Goal: Use online tool/utility: Utilize a website feature to perform a specific function

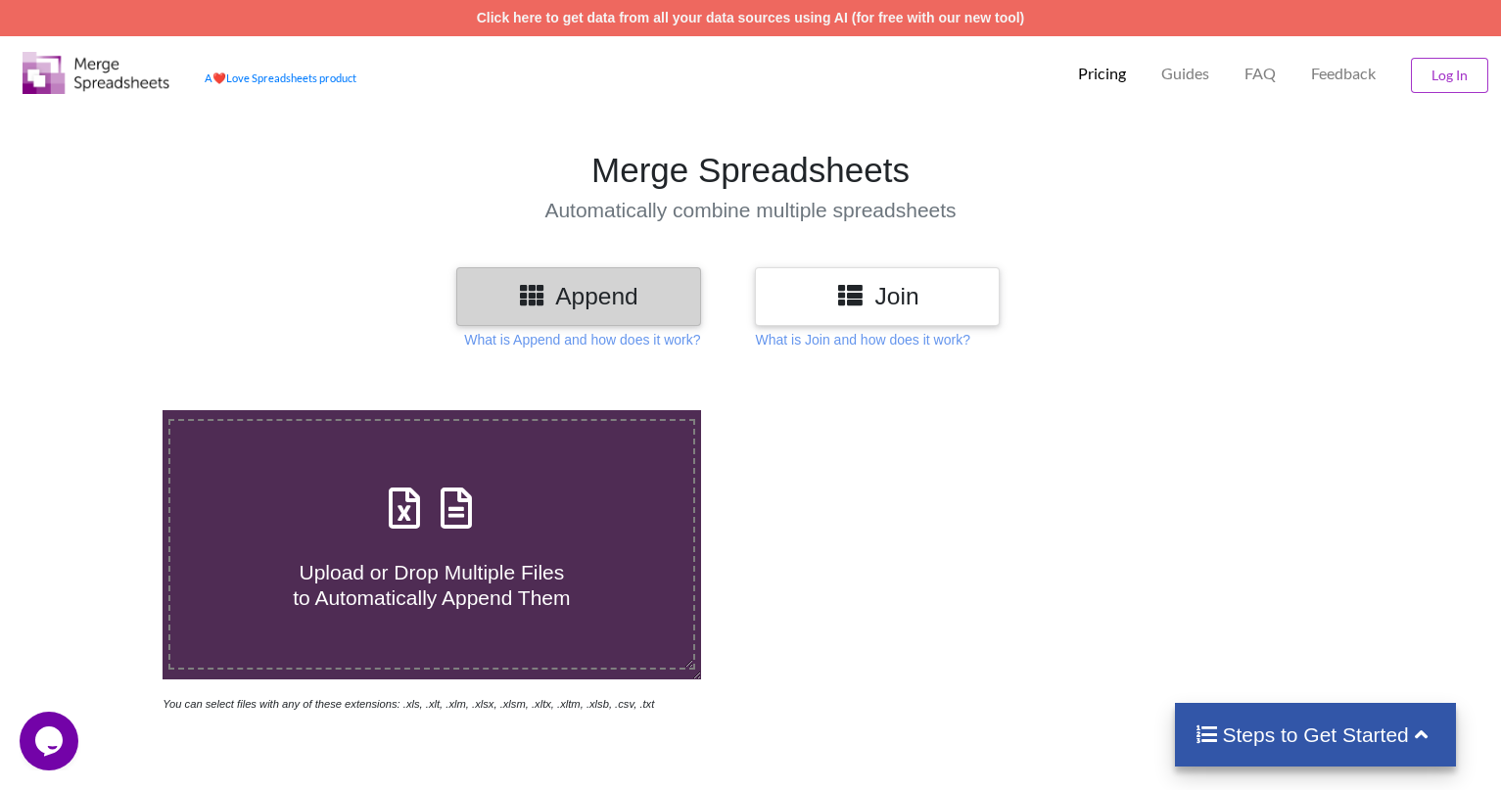
click at [895, 296] on h3 "Join" at bounding box center [876, 296] width 215 height 28
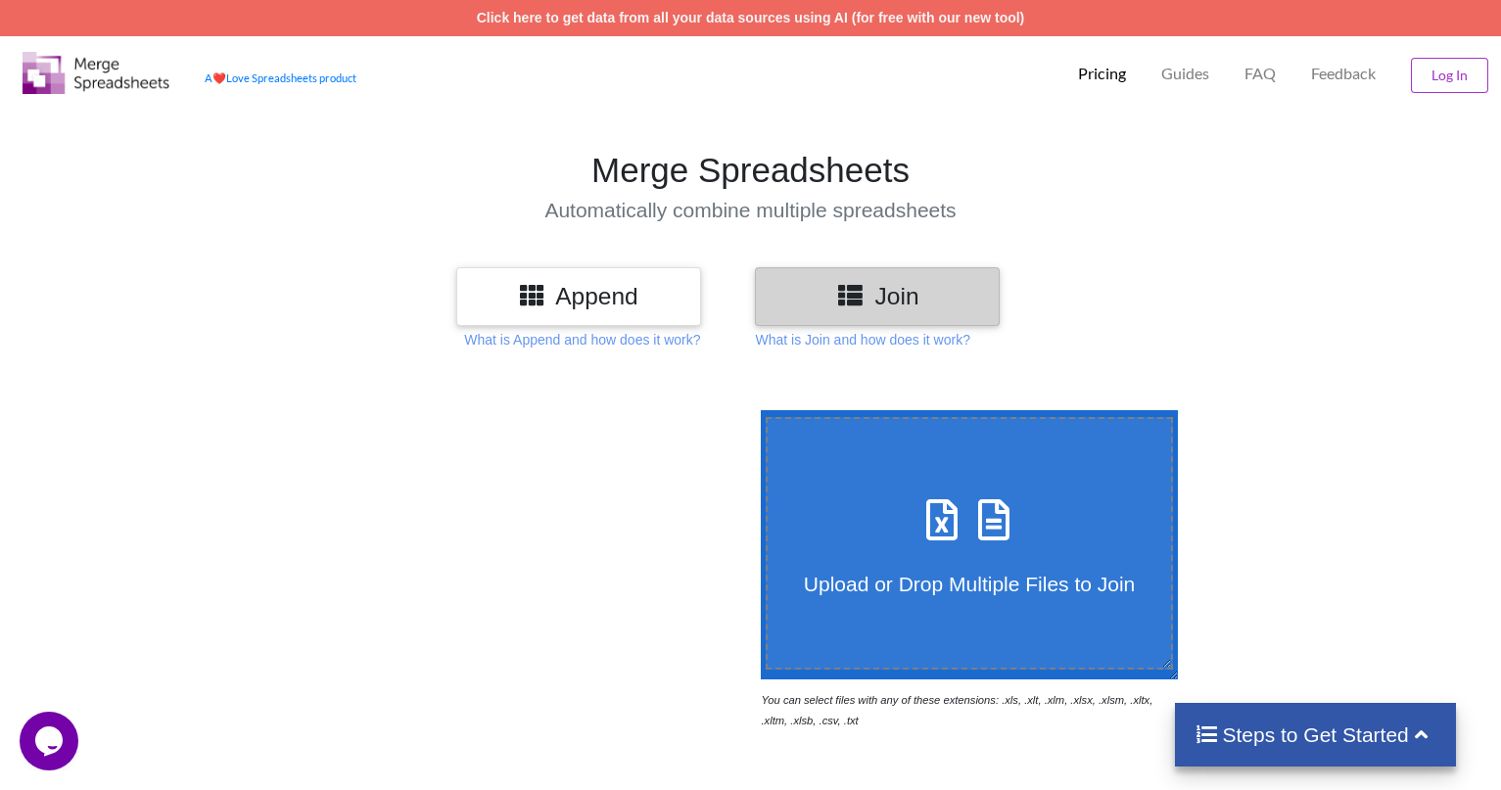
click at [971, 573] on span "Upload or Drop Multiple Files to Join" at bounding box center [969, 584] width 331 height 23
click at [756, 410] on input "Upload or Drop Multiple Files to Join" at bounding box center [756, 410] width 0 height 0
type input "C:\fakepath\13308803 - 200k-Verified.xlsx"
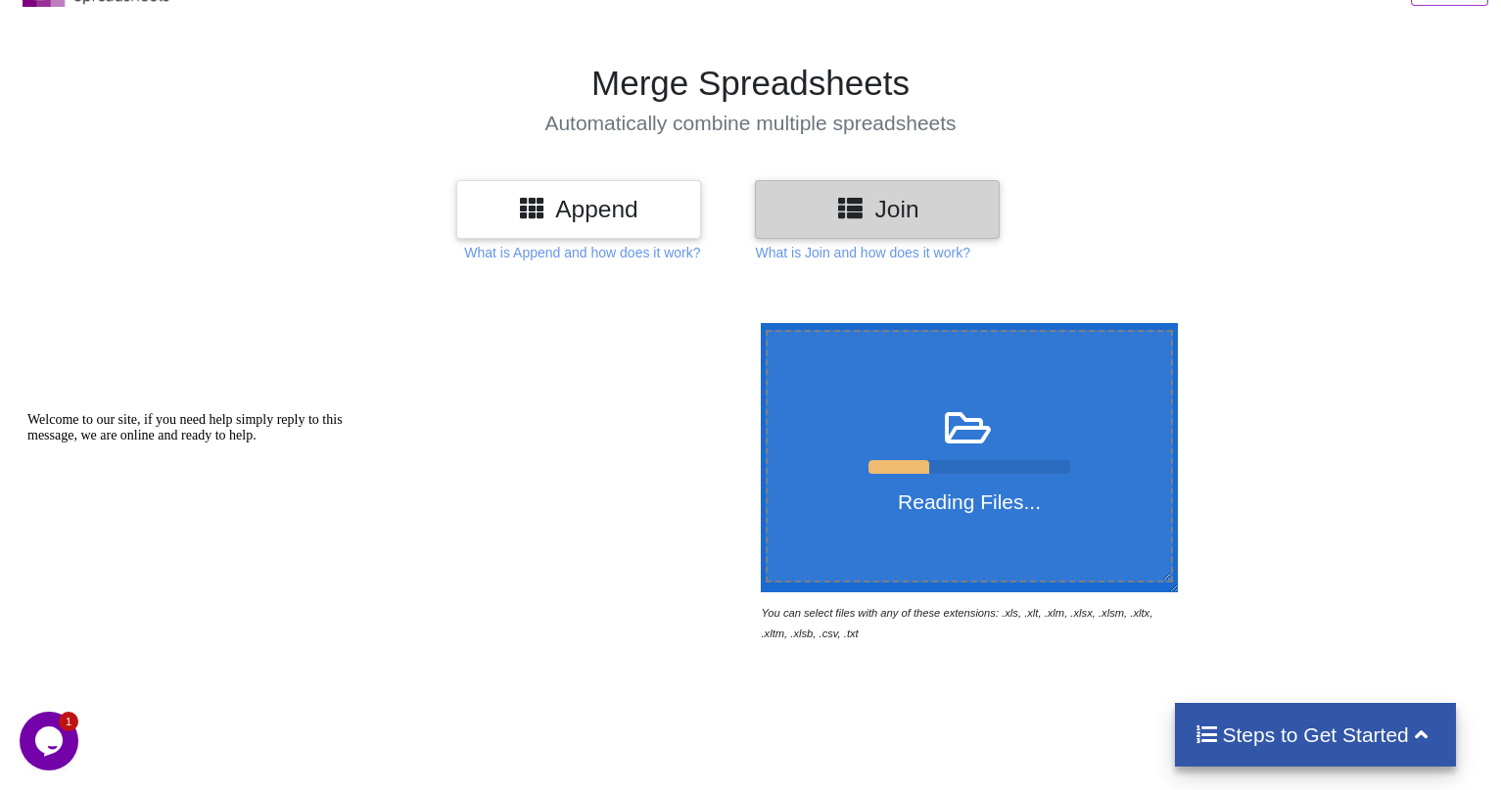
scroll to position [196, 0]
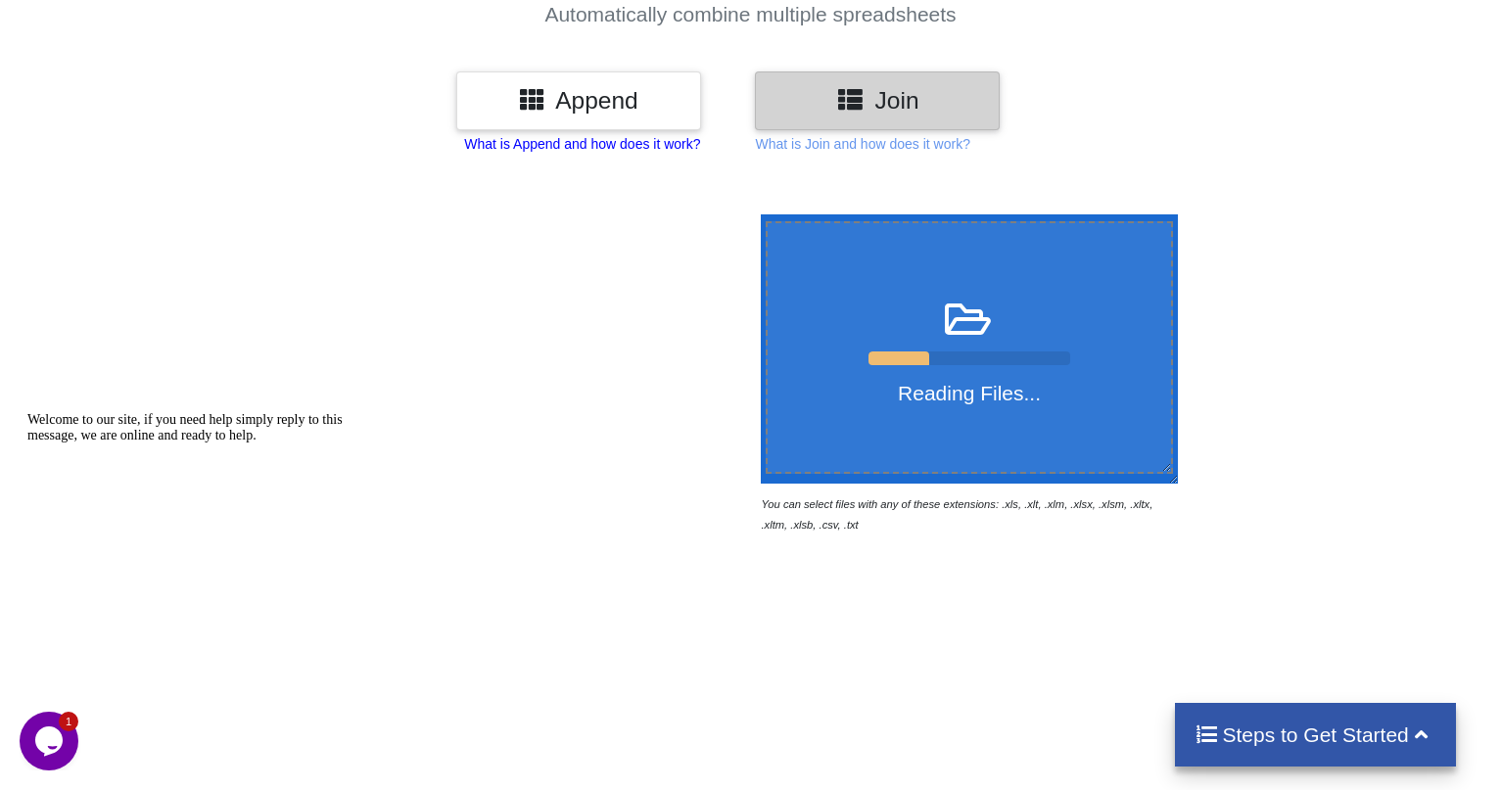
click at [634, 144] on p "What is Append and how does it work?" at bounding box center [582, 144] width 236 height 20
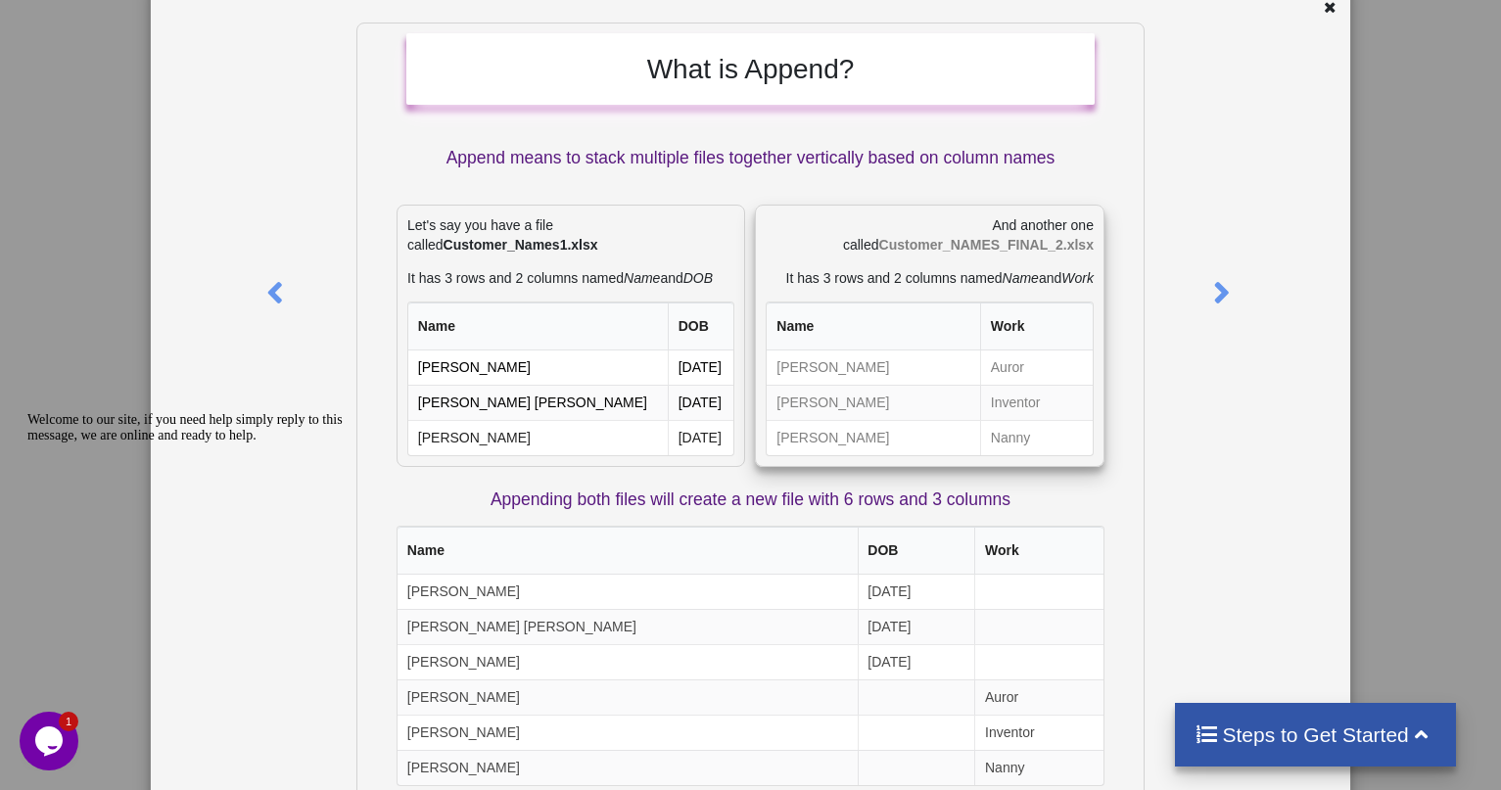
scroll to position [217, 0]
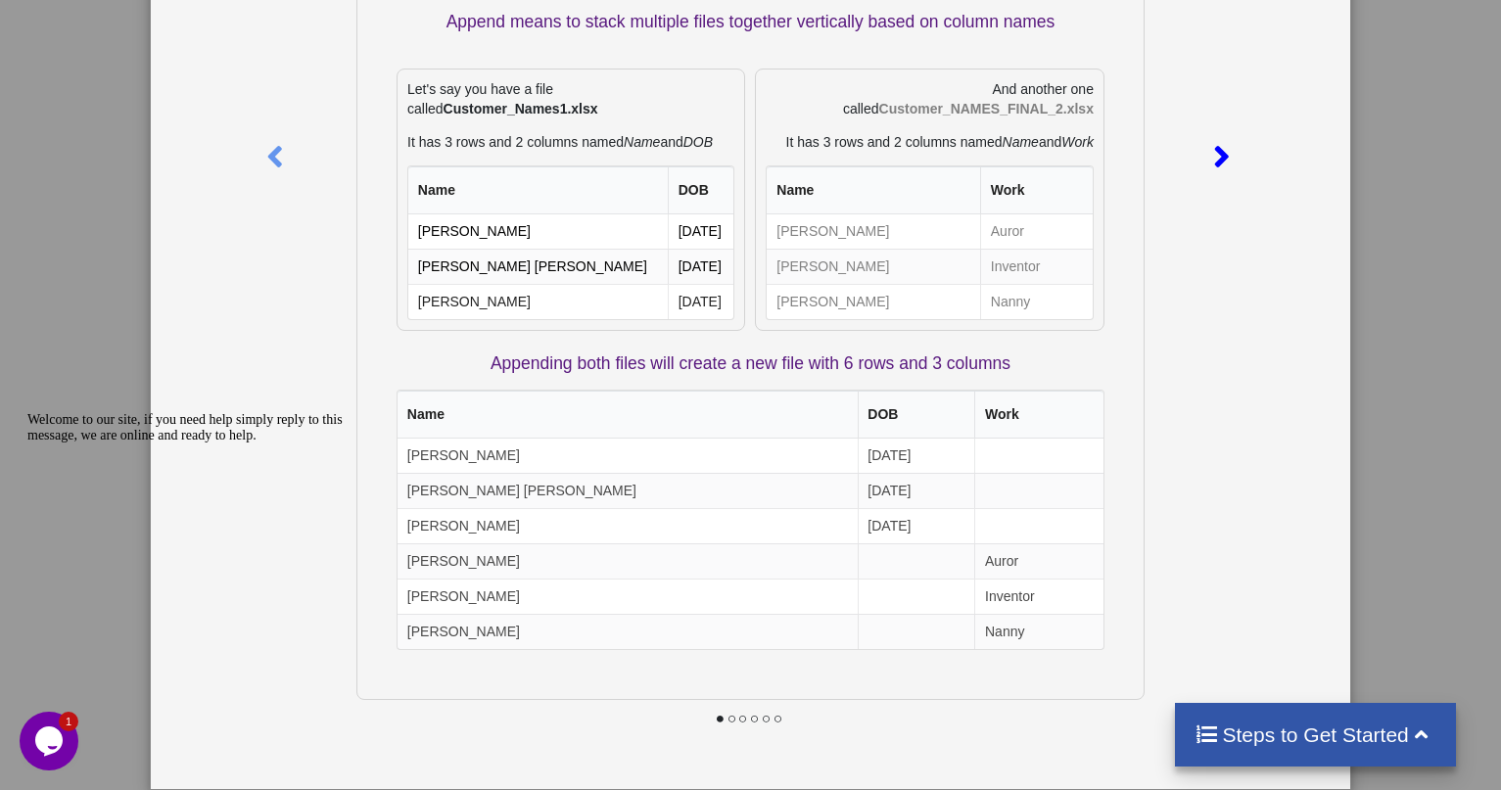
click at [1212, 165] on icon at bounding box center [1221, 148] width 40 height 34
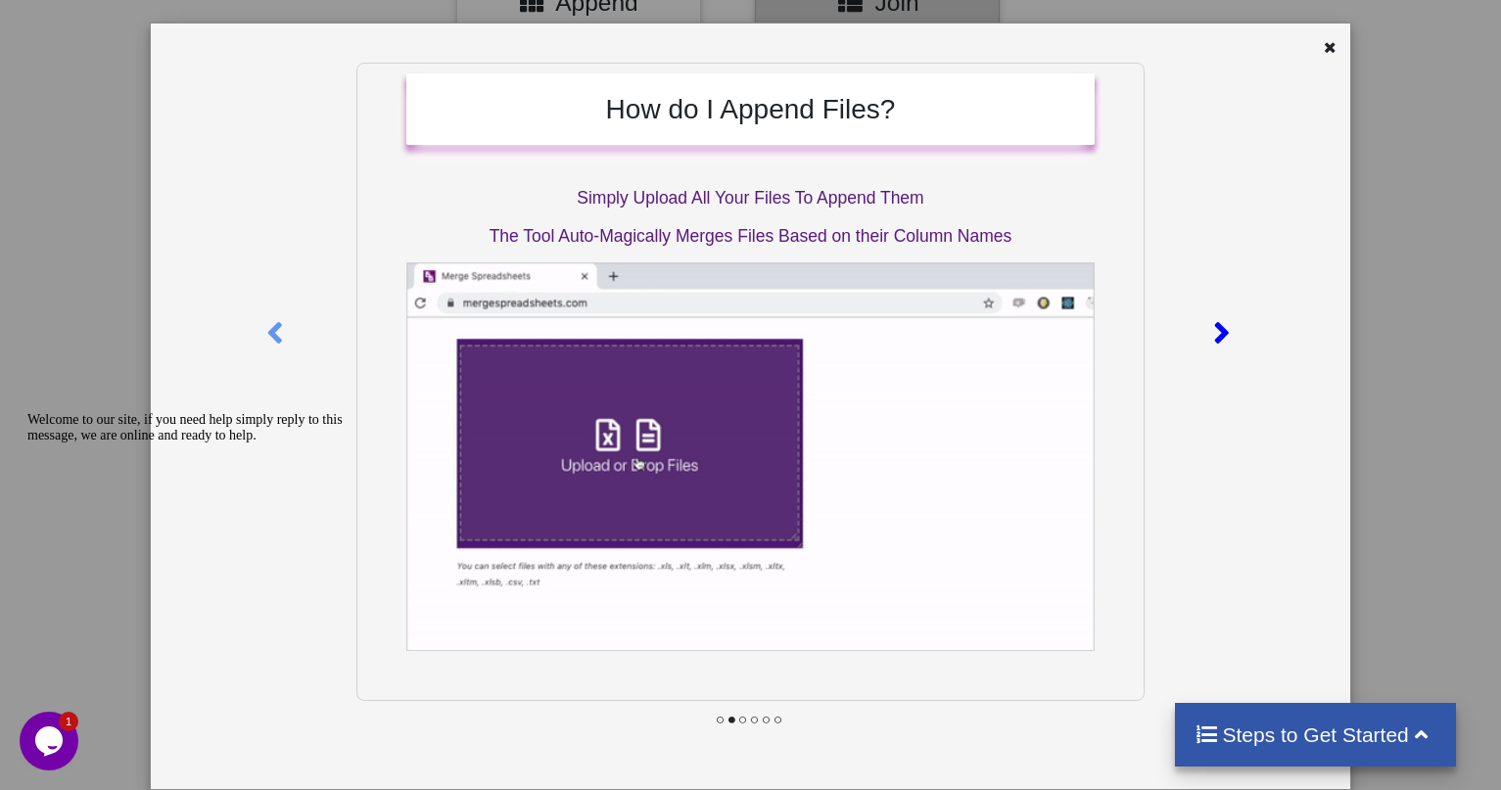
scroll to position [0, 0]
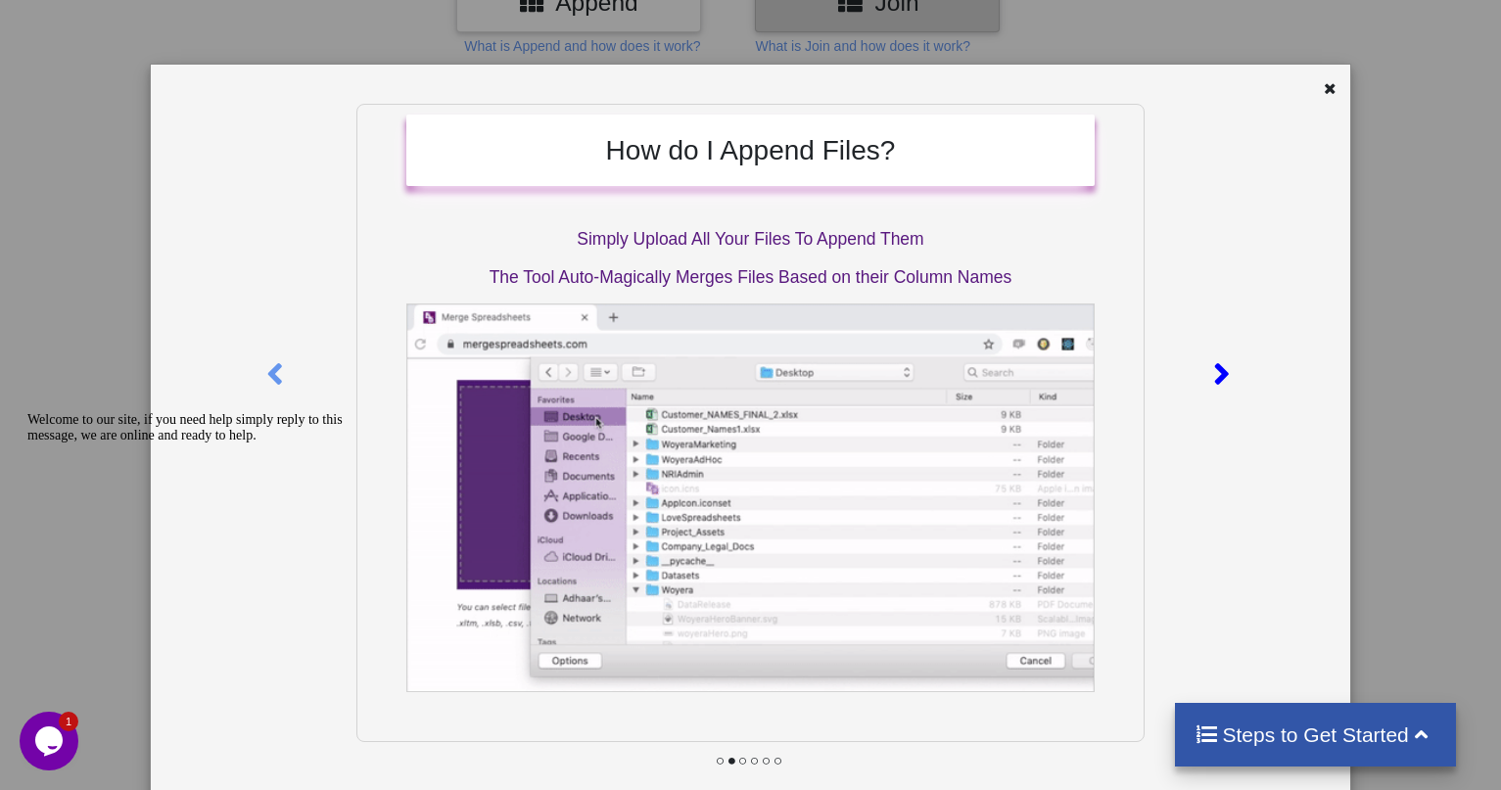
click at [1220, 358] on icon at bounding box center [1221, 366] width 40 height 34
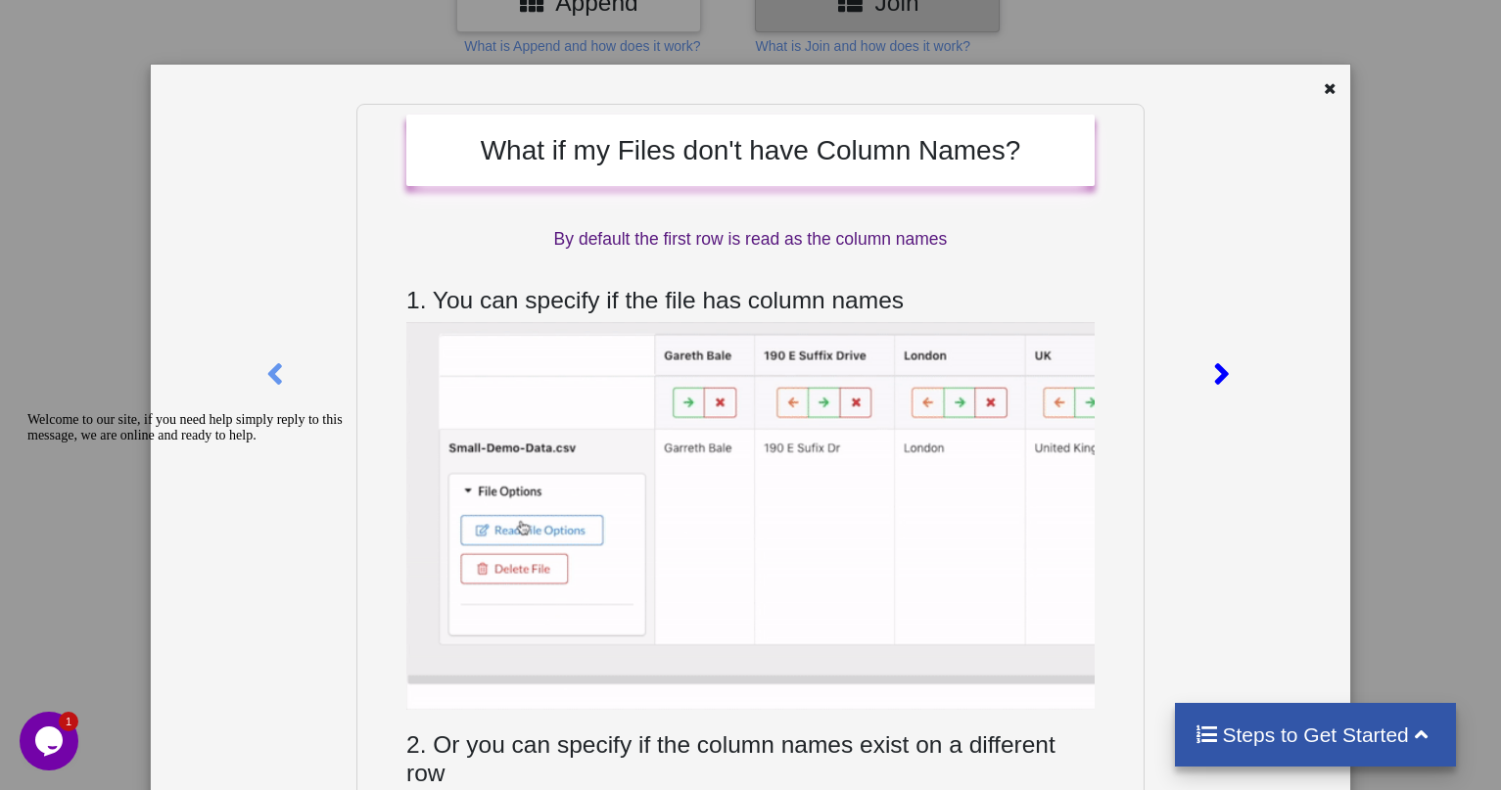
click at [1220, 358] on icon at bounding box center [1221, 366] width 40 height 34
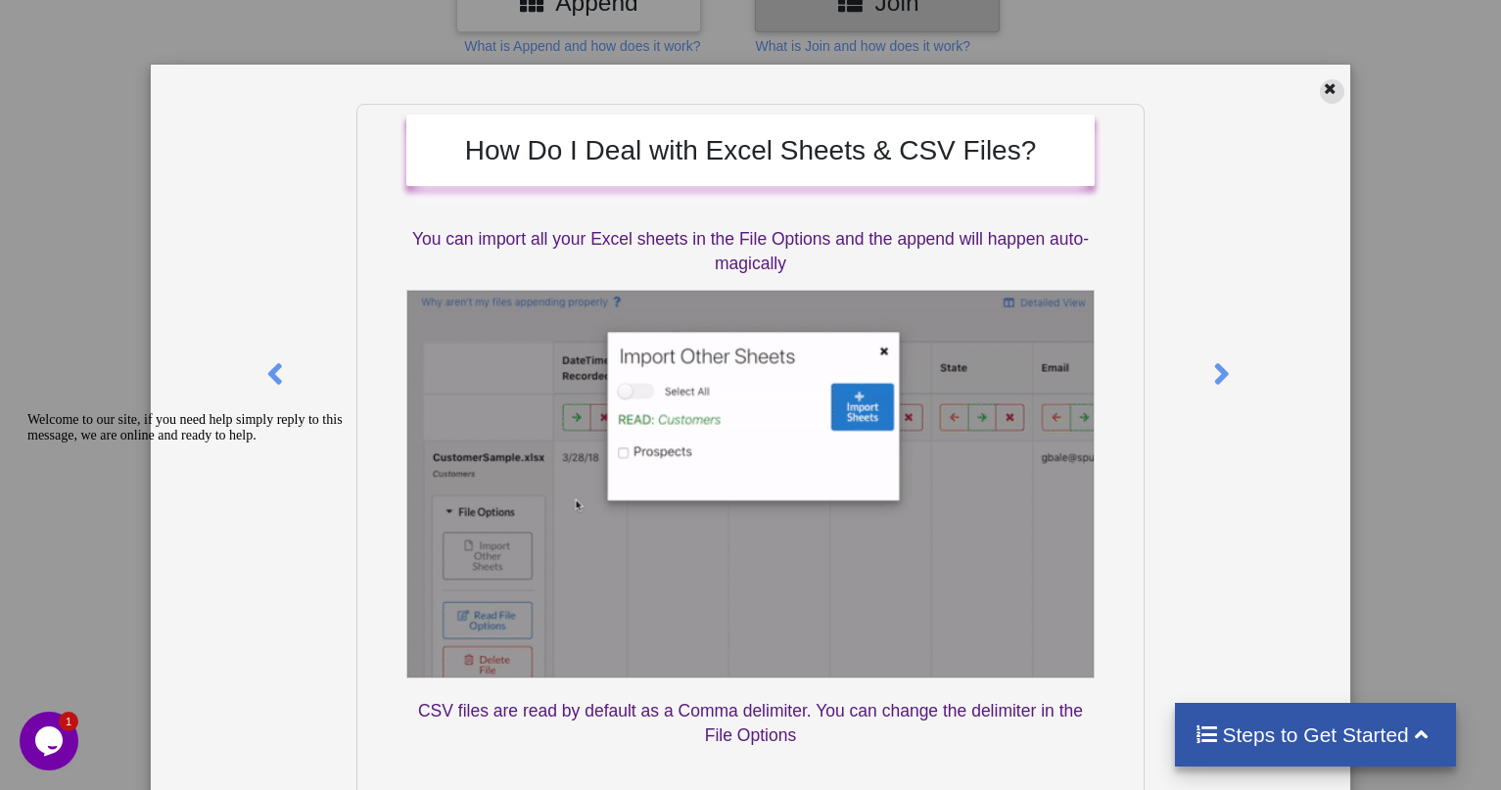
click at [1333, 88] on div at bounding box center [1332, 91] width 24 height 24
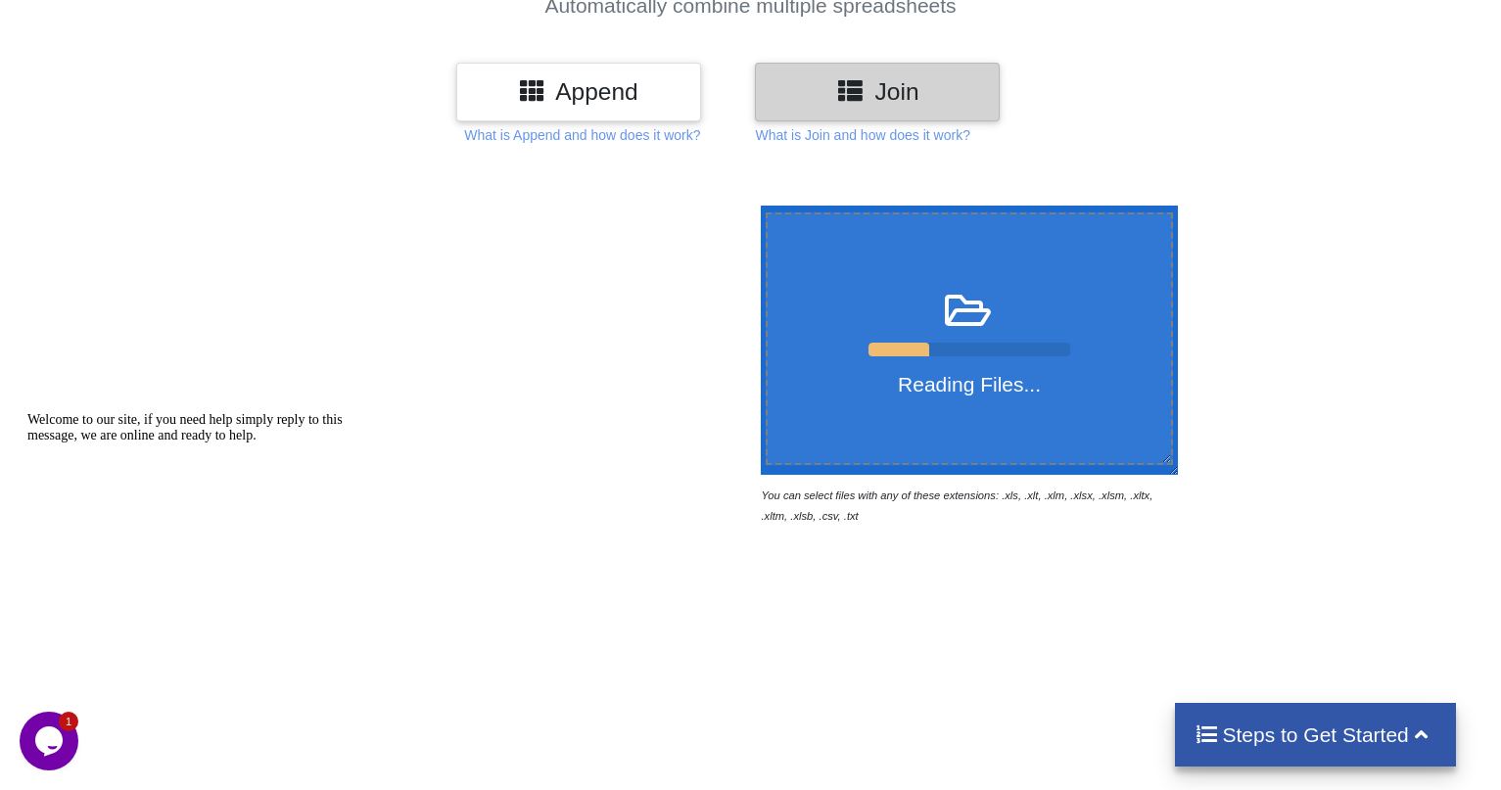
scroll to position [98, 0]
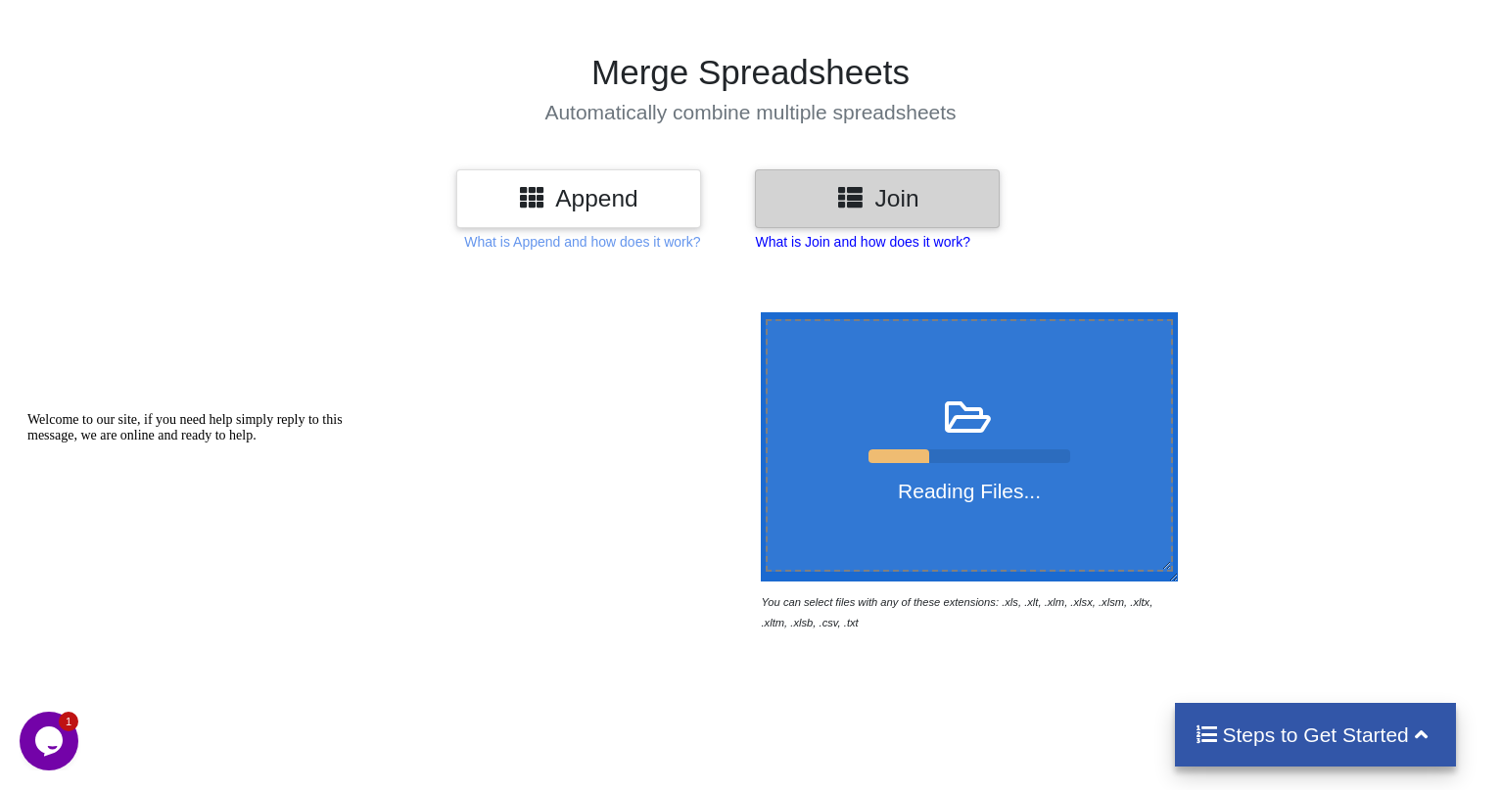
click at [883, 244] on p "What is Join and how does it work?" at bounding box center [862, 242] width 214 height 20
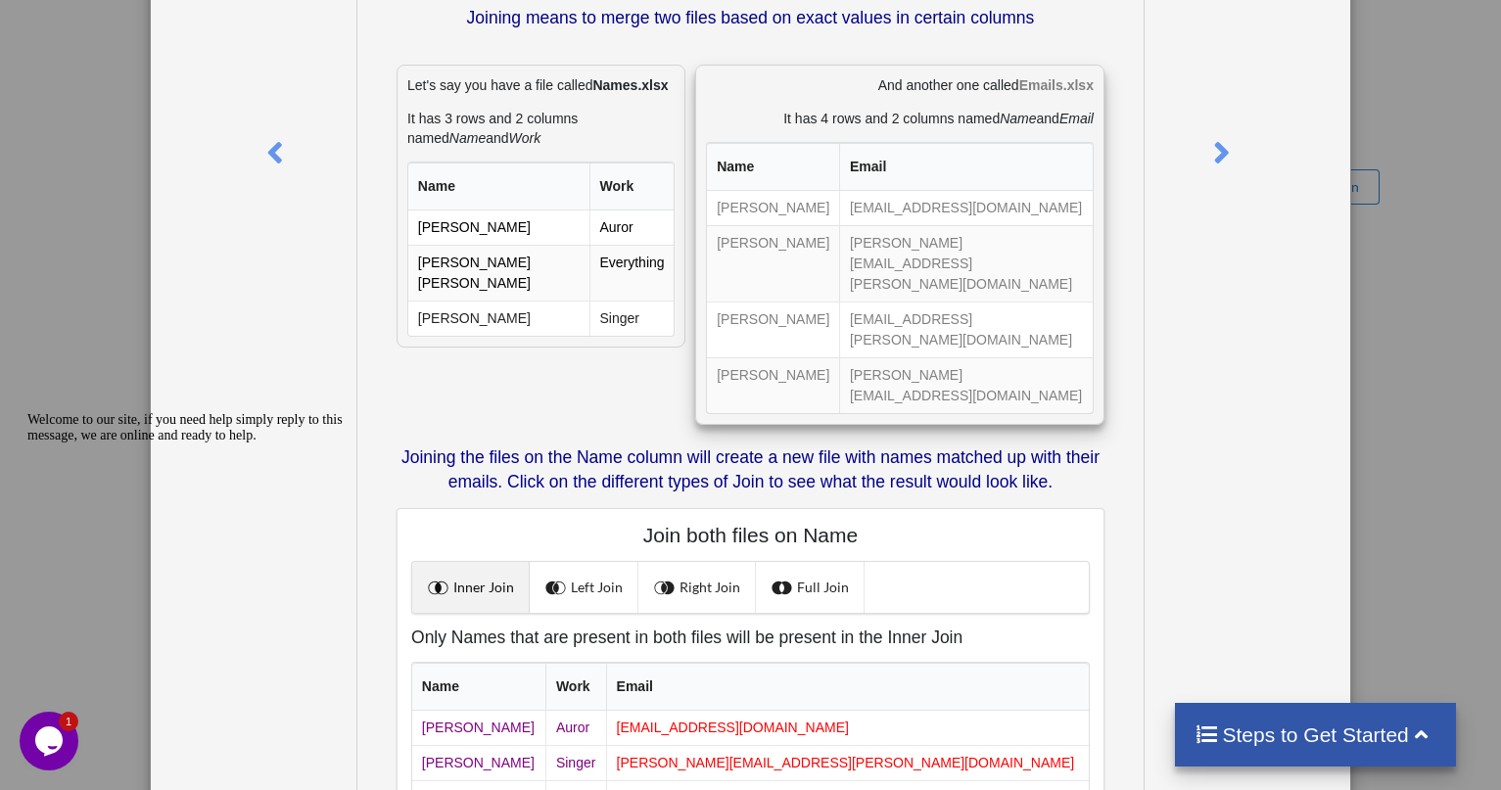
scroll to position [28, 0]
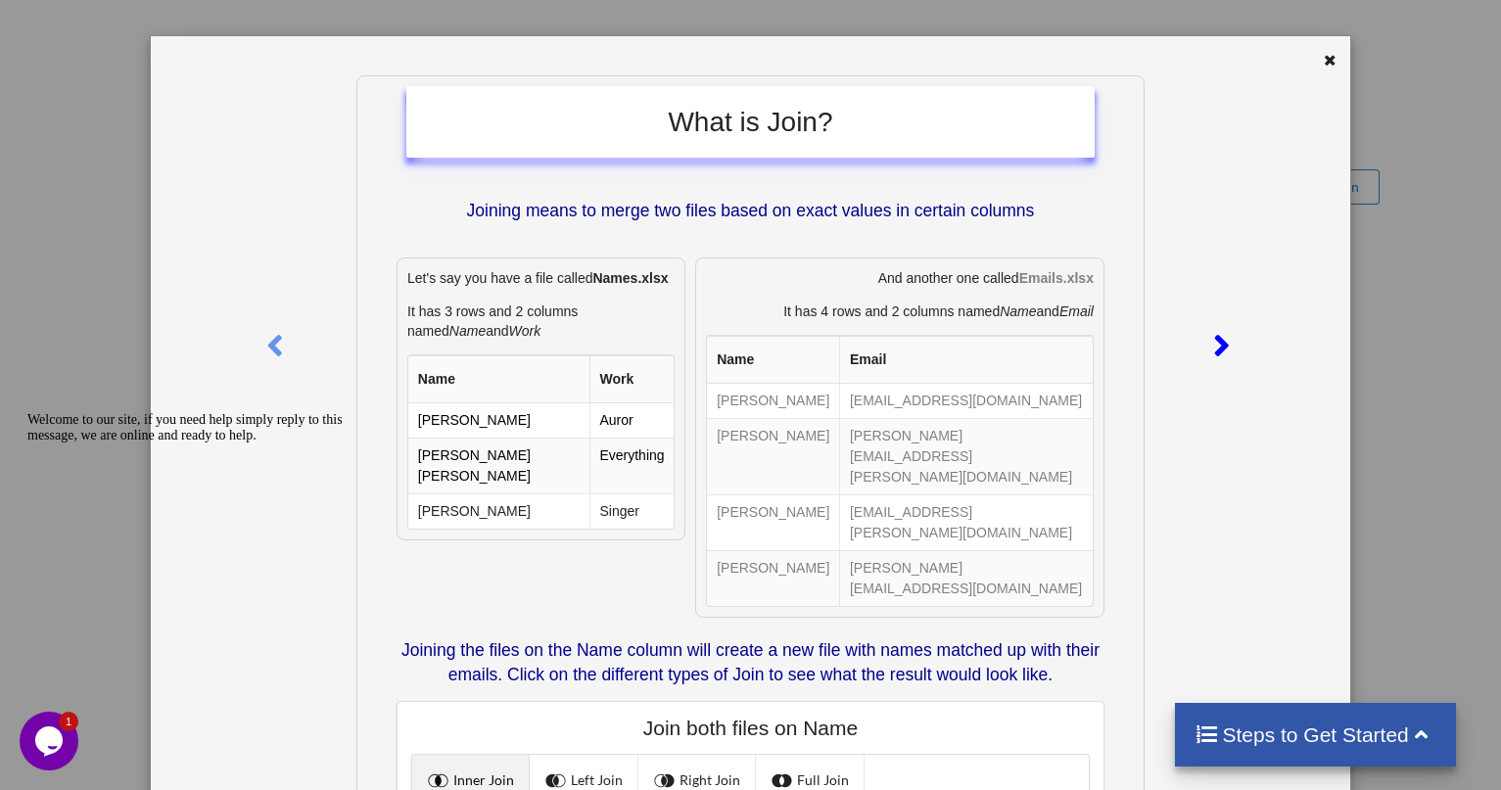
click at [1217, 343] on icon at bounding box center [1221, 337] width 40 height 34
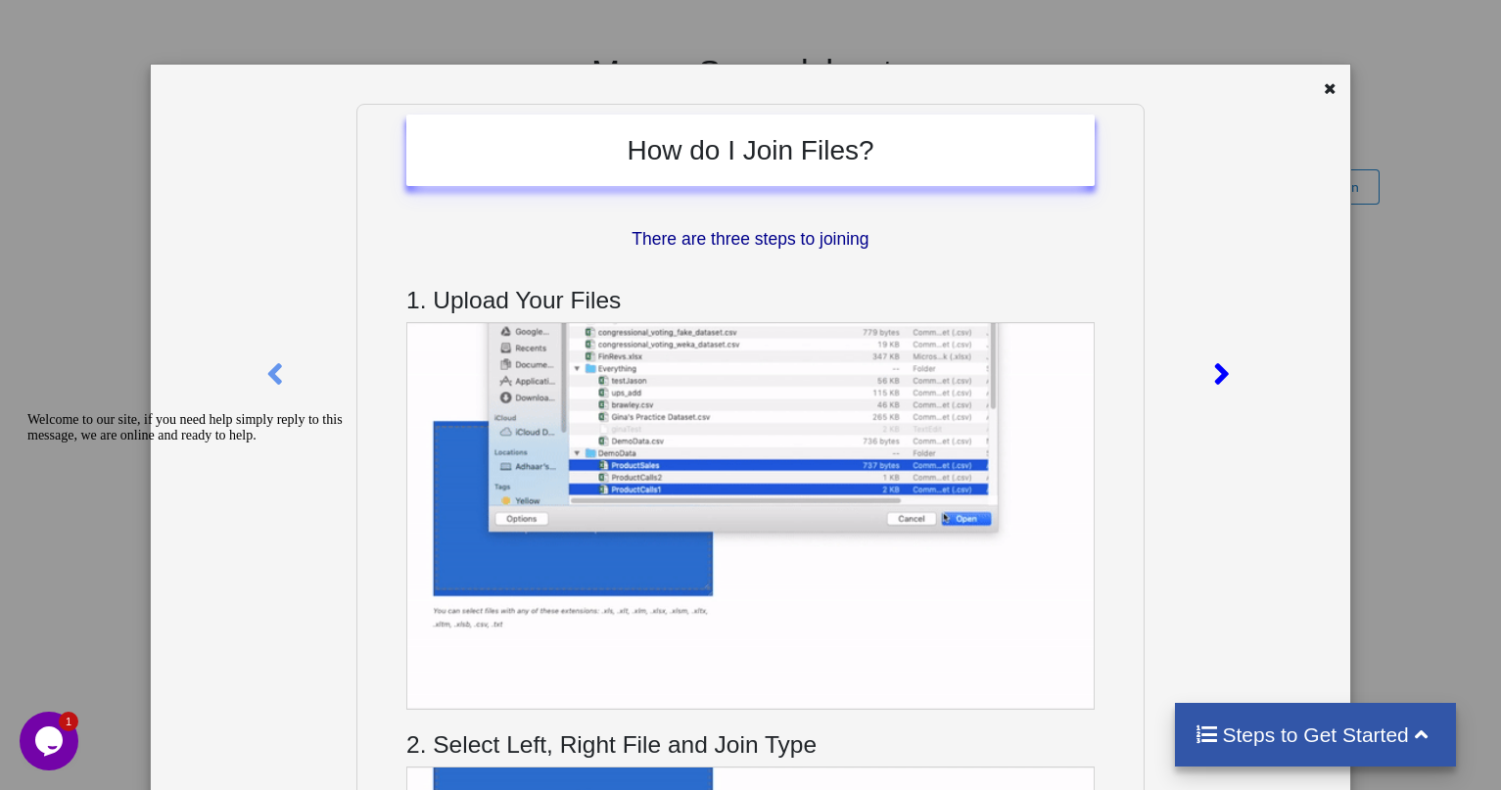
click at [1212, 369] on icon at bounding box center [1221, 366] width 40 height 34
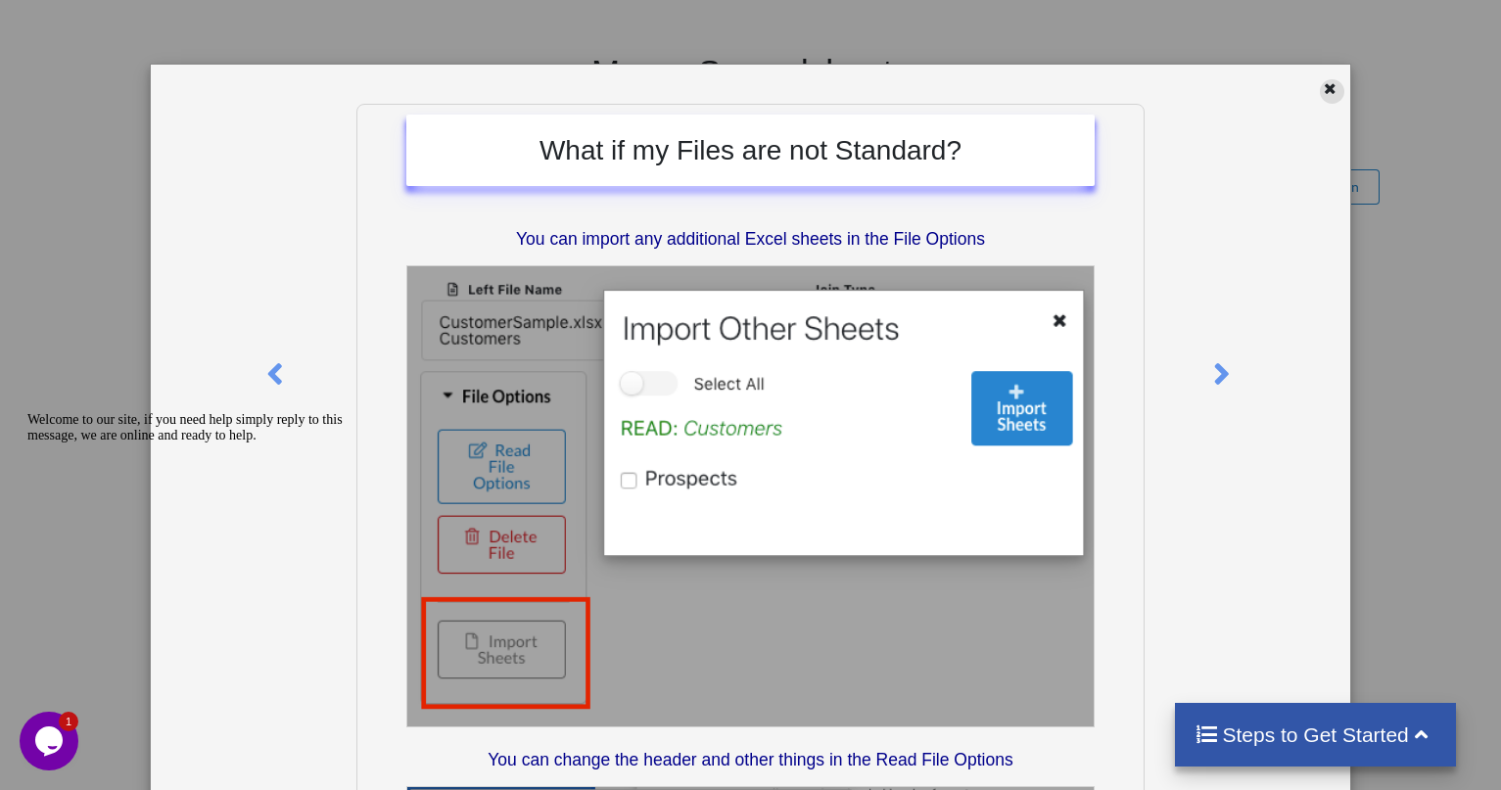
click at [1326, 89] on icon at bounding box center [1330, 86] width 17 height 14
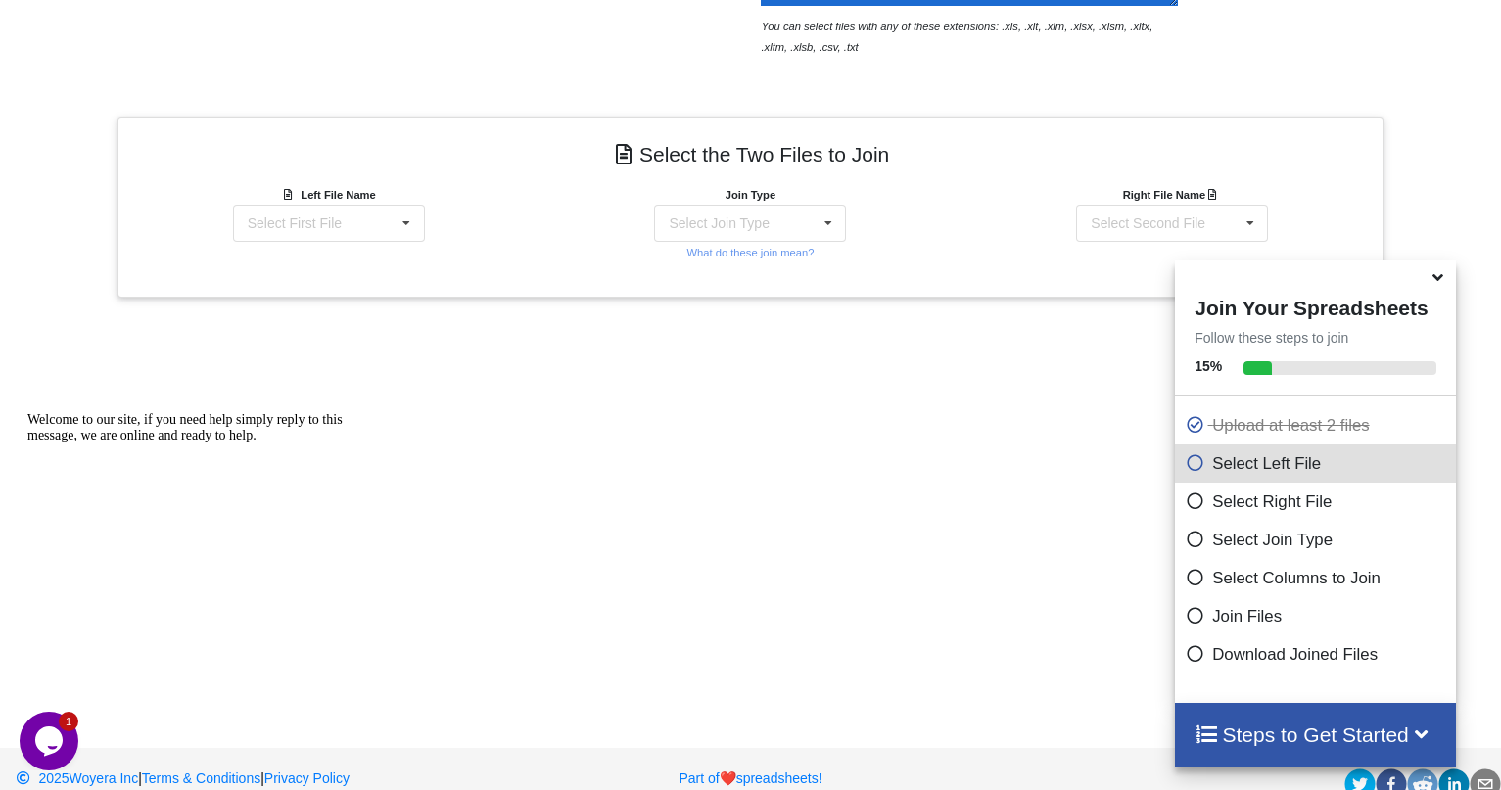
scroll to position [703, 0]
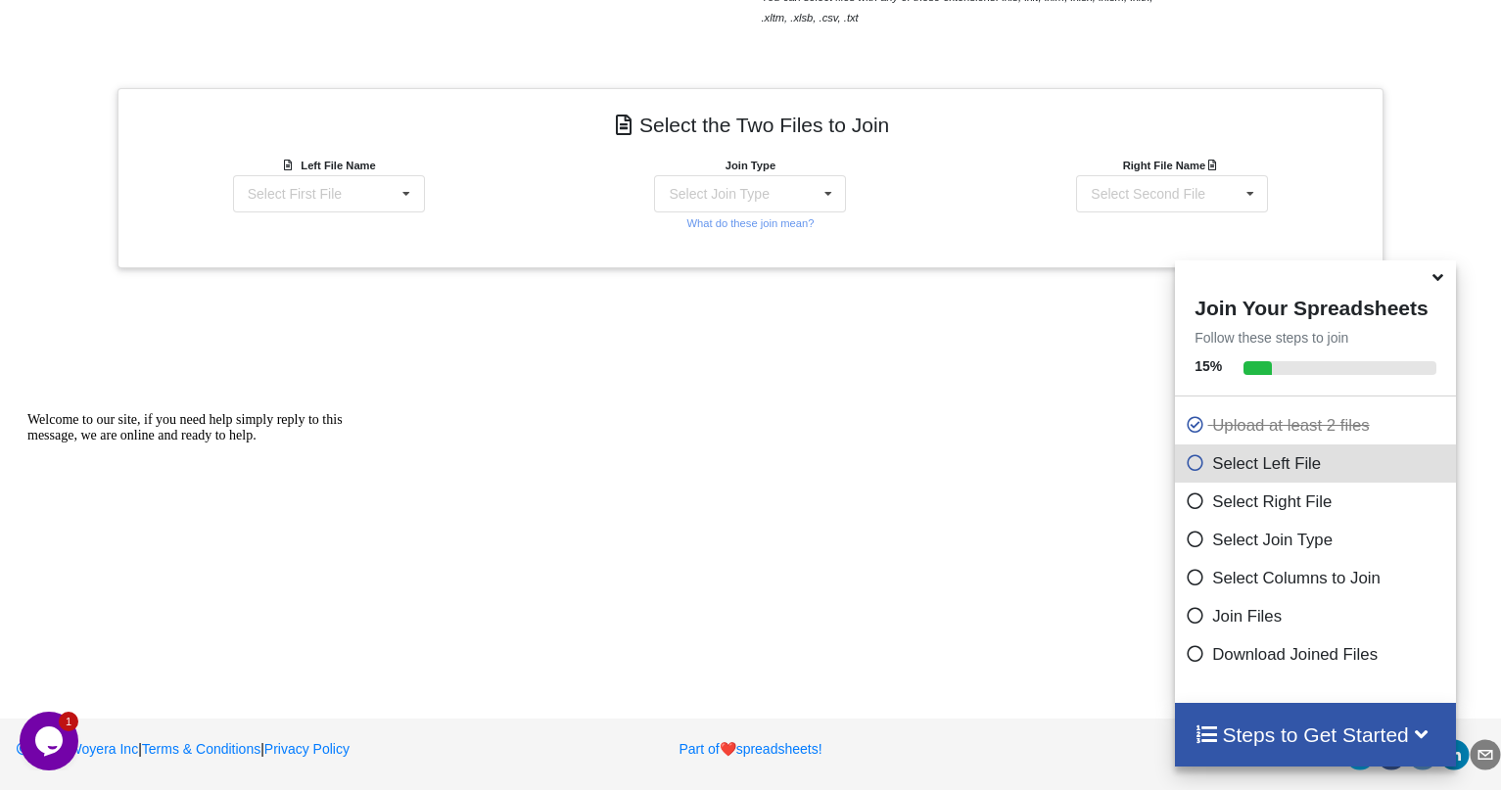
click at [1439, 283] on icon at bounding box center [1437, 274] width 21 height 18
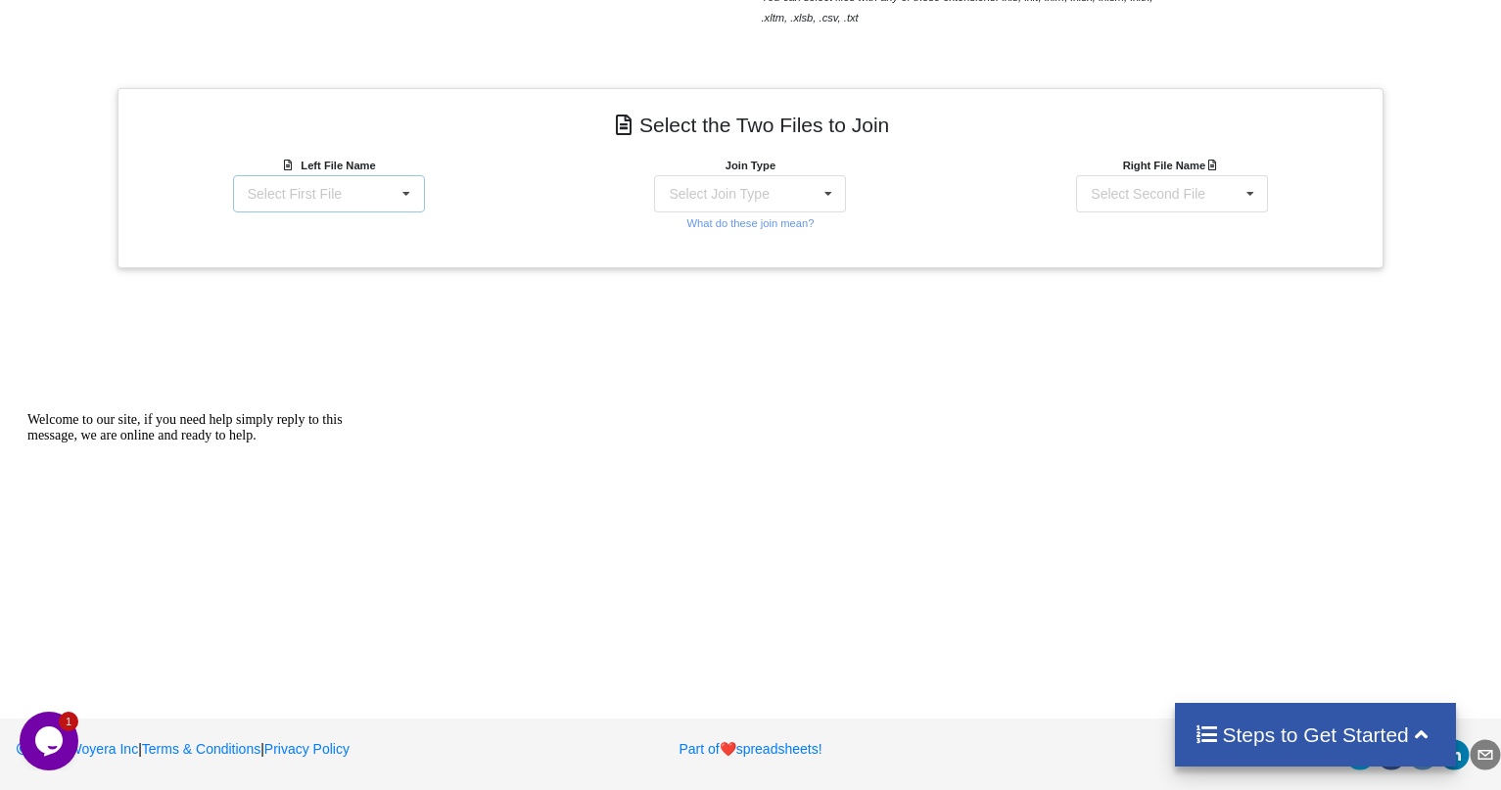
click at [406, 187] on icon at bounding box center [406, 194] width 29 height 36
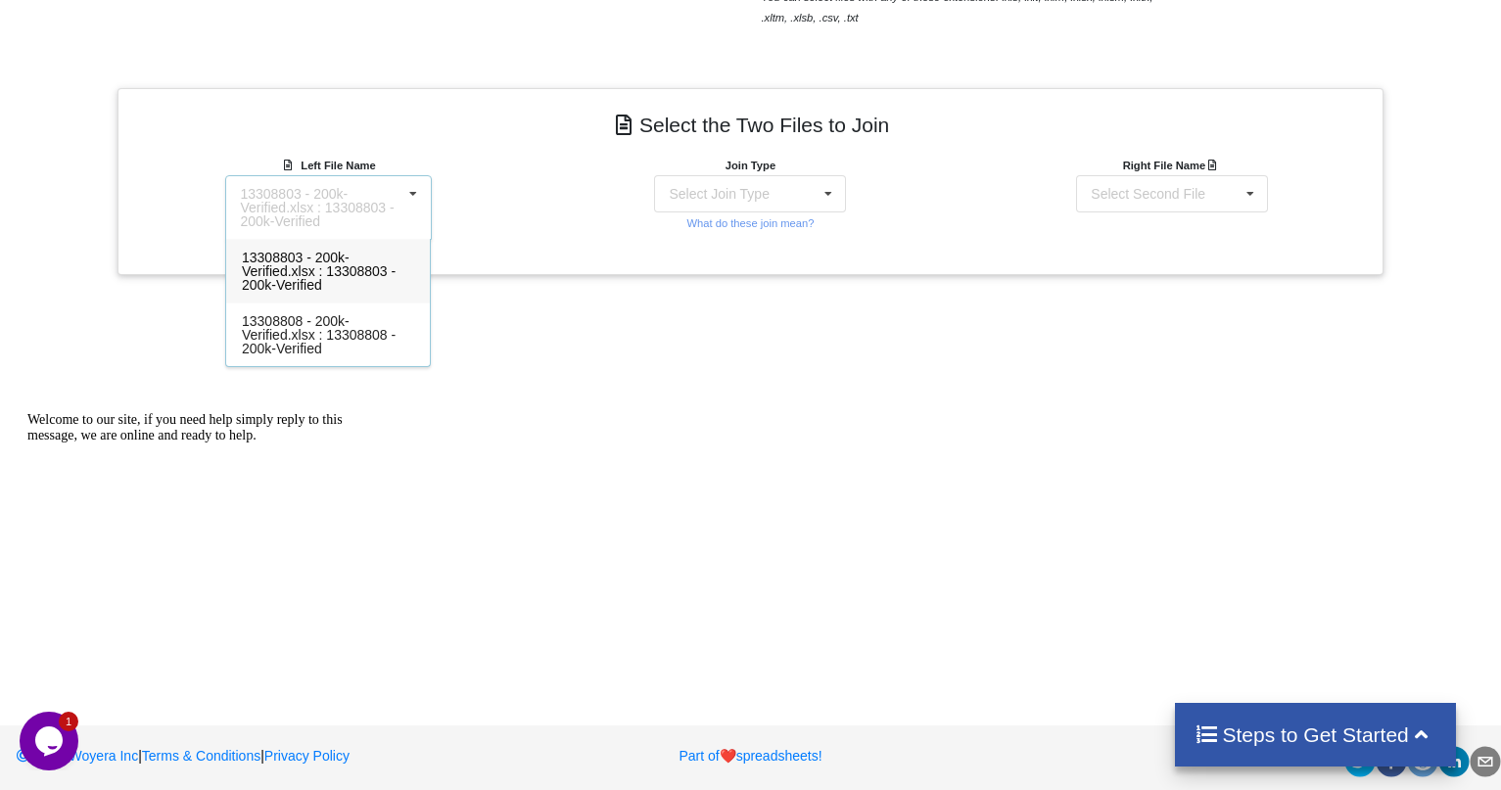
click at [369, 261] on span "13308803 - 200k-Verified.xlsx : 13308803 - 200k-Verified" at bounding box center [319, 271] width 154 height 43
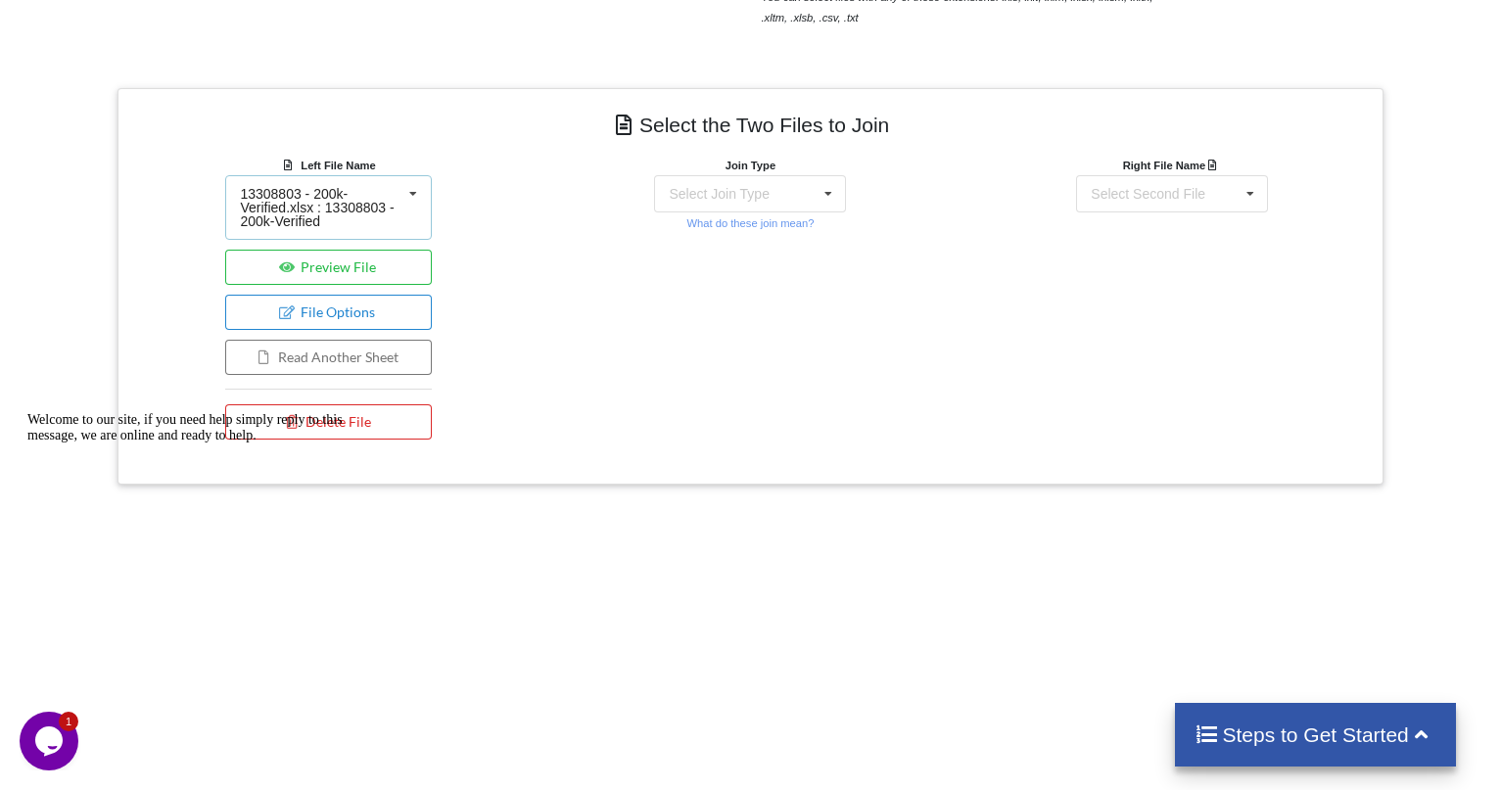
click at [416, 204] on icon at bounding box center [412, 194] width 29 height 36
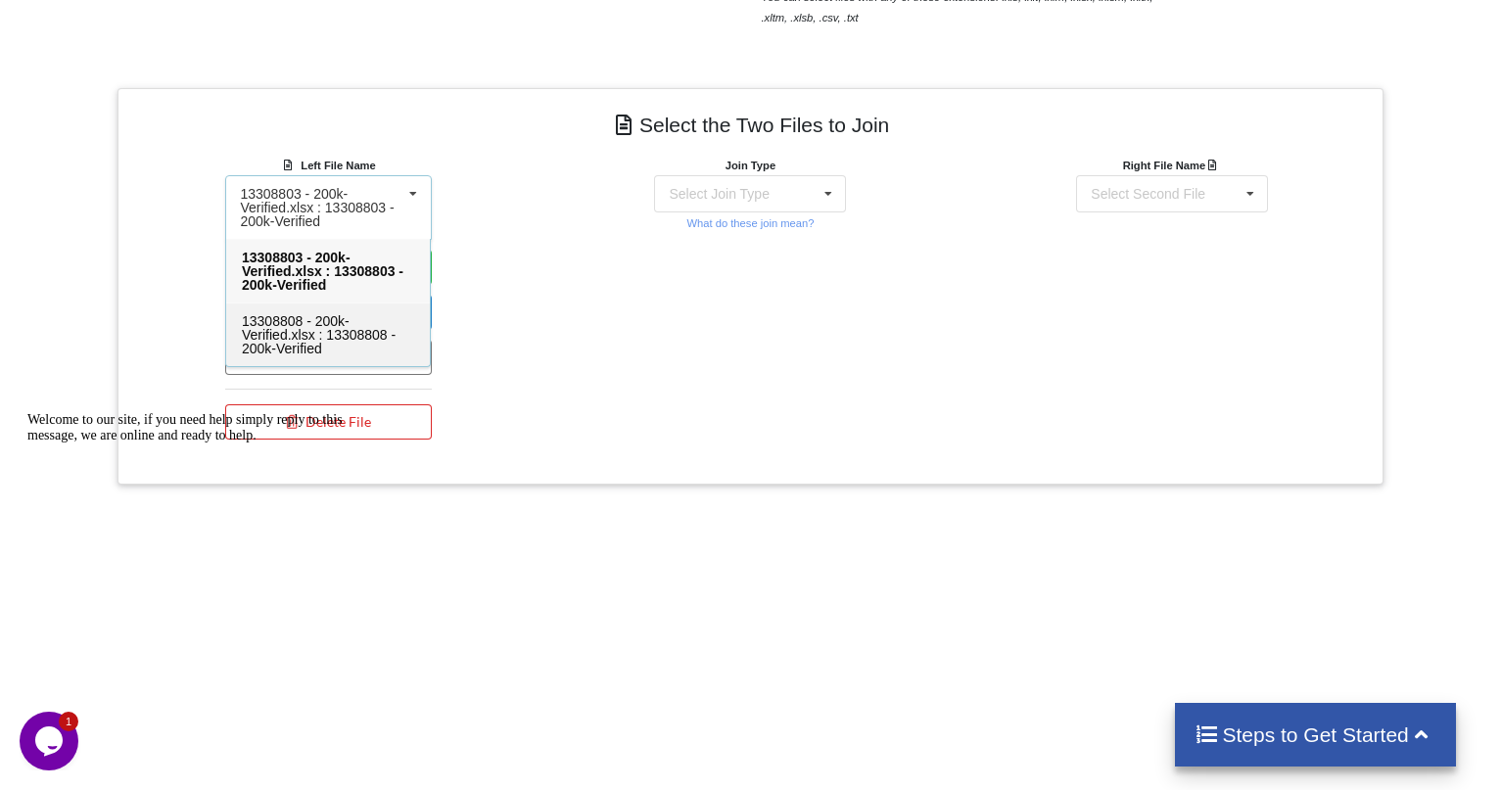
click at [390, 319] on div "13308808 - 200k-Verified.xlsx : 13308808 - 200k-Verified" at bounding box center [328, 334] width 204 height 64
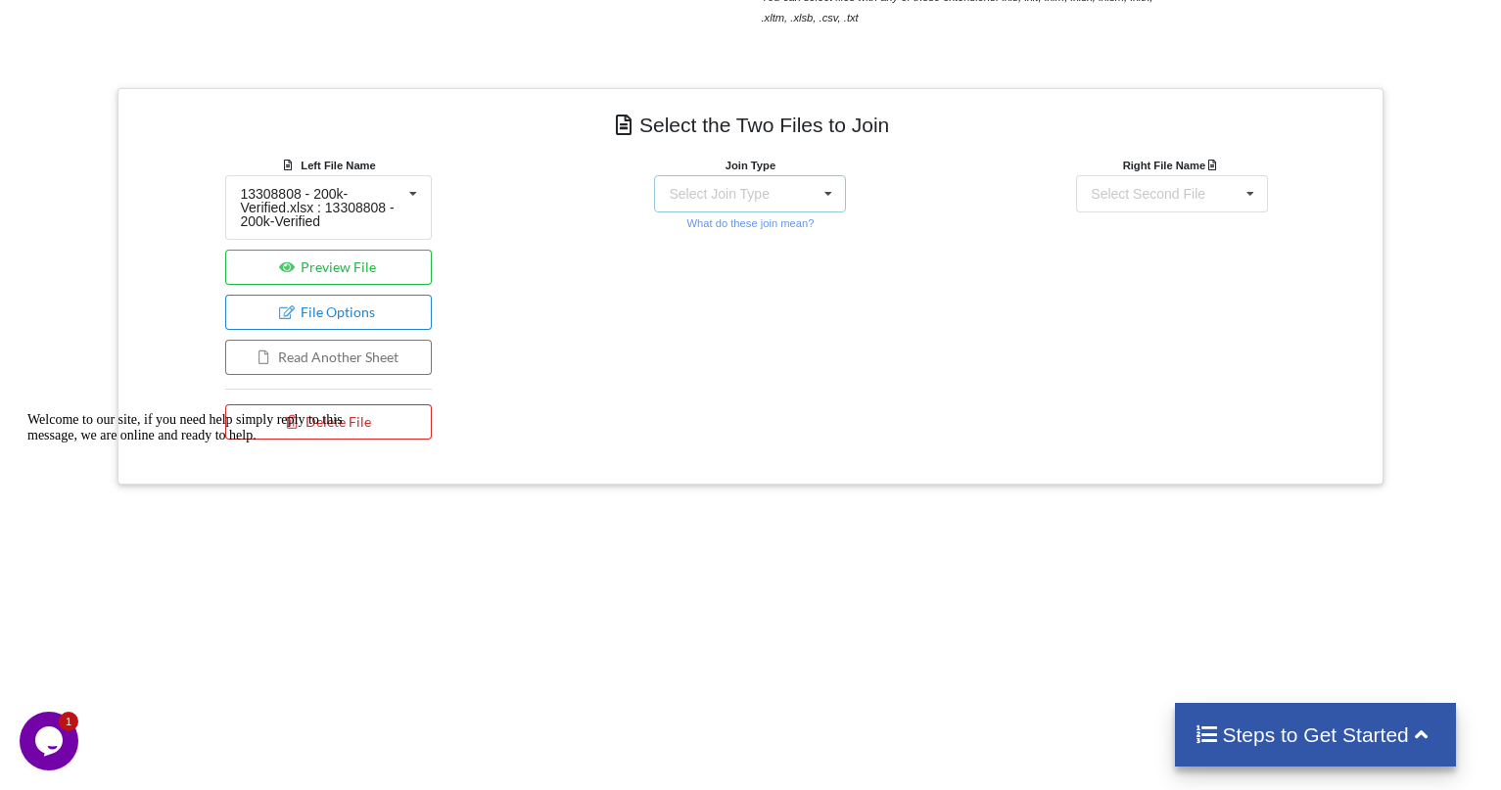
click at [829, 190] on icon at bounding box center [828, 194] width 29 height 36
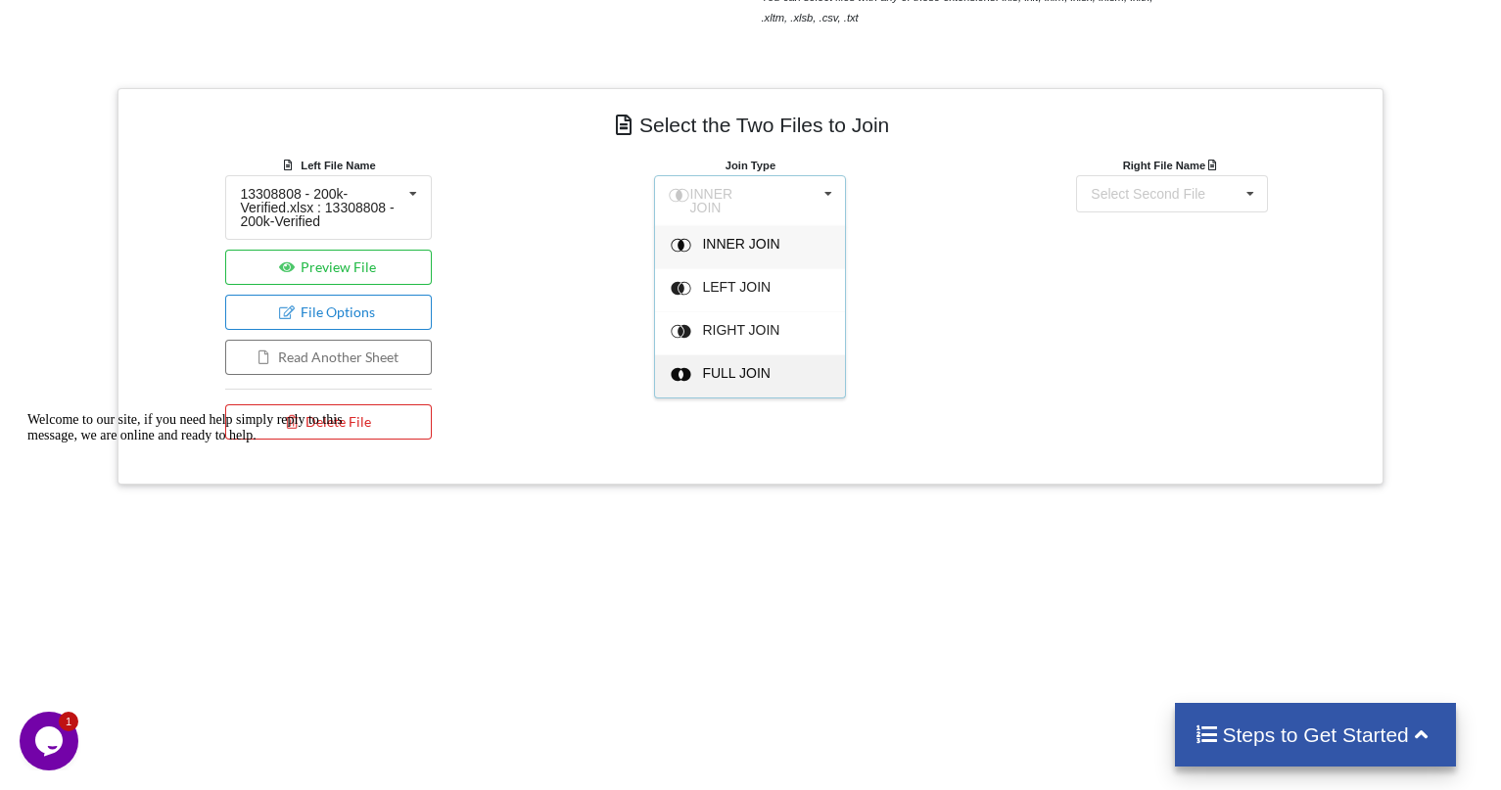
click at [755, 365] on span "FULL JOIN" at bounding box center [737, 373] width 69 height 16
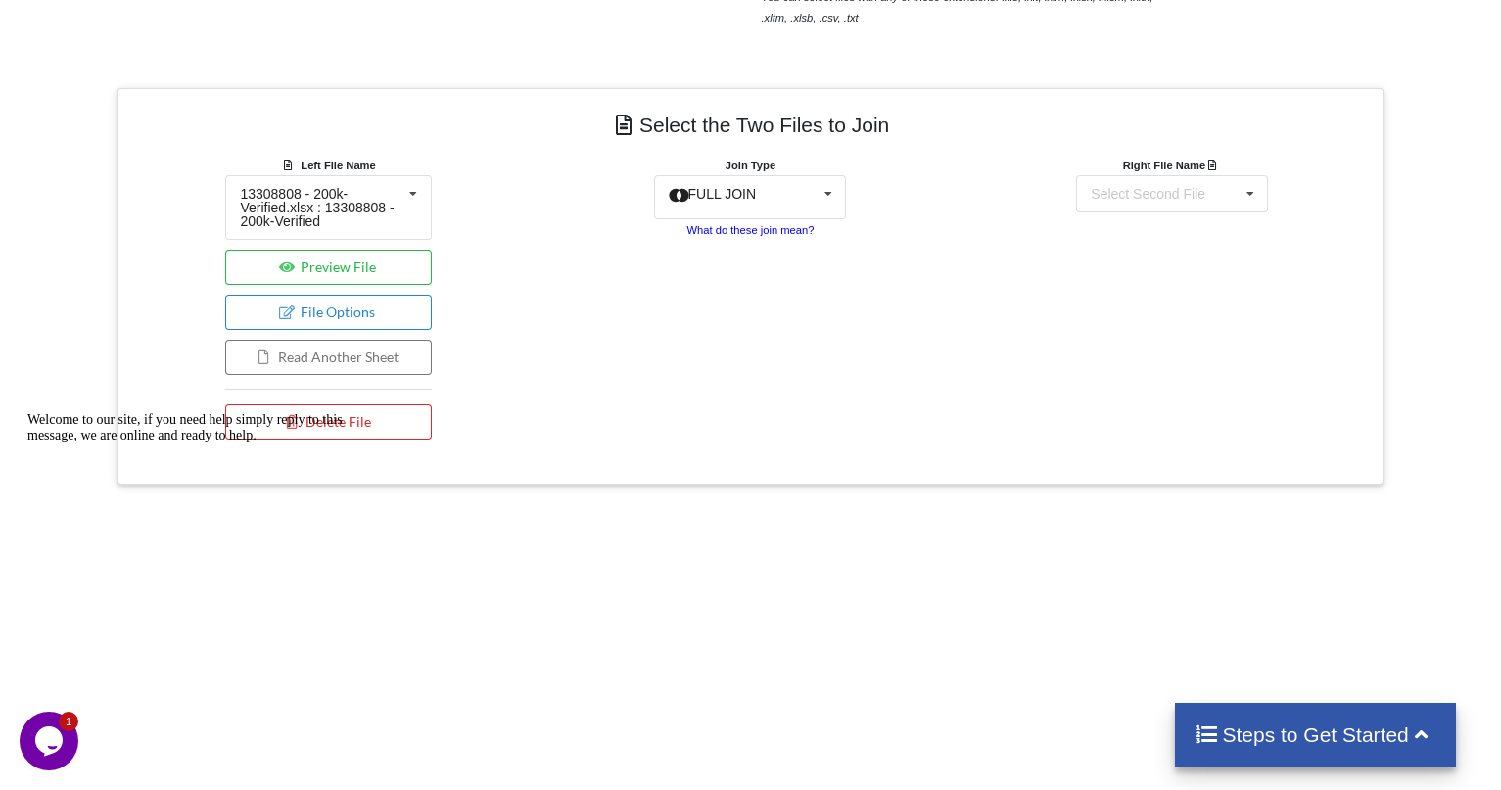
click at [772, 234] on small "What do these join mean?" at bounding box center [749, 230] width 127 height 12
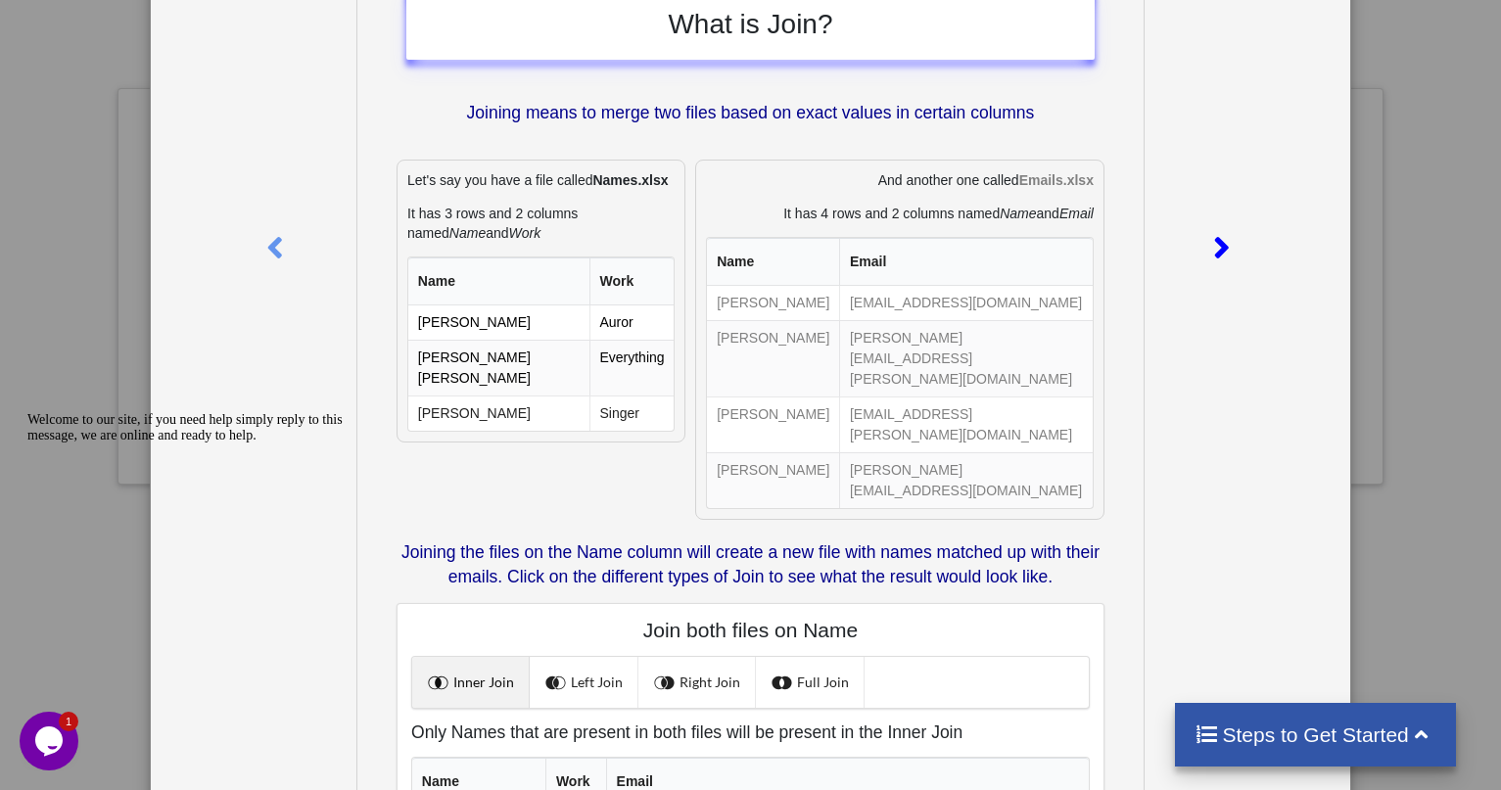
scroll to position [28, 0]
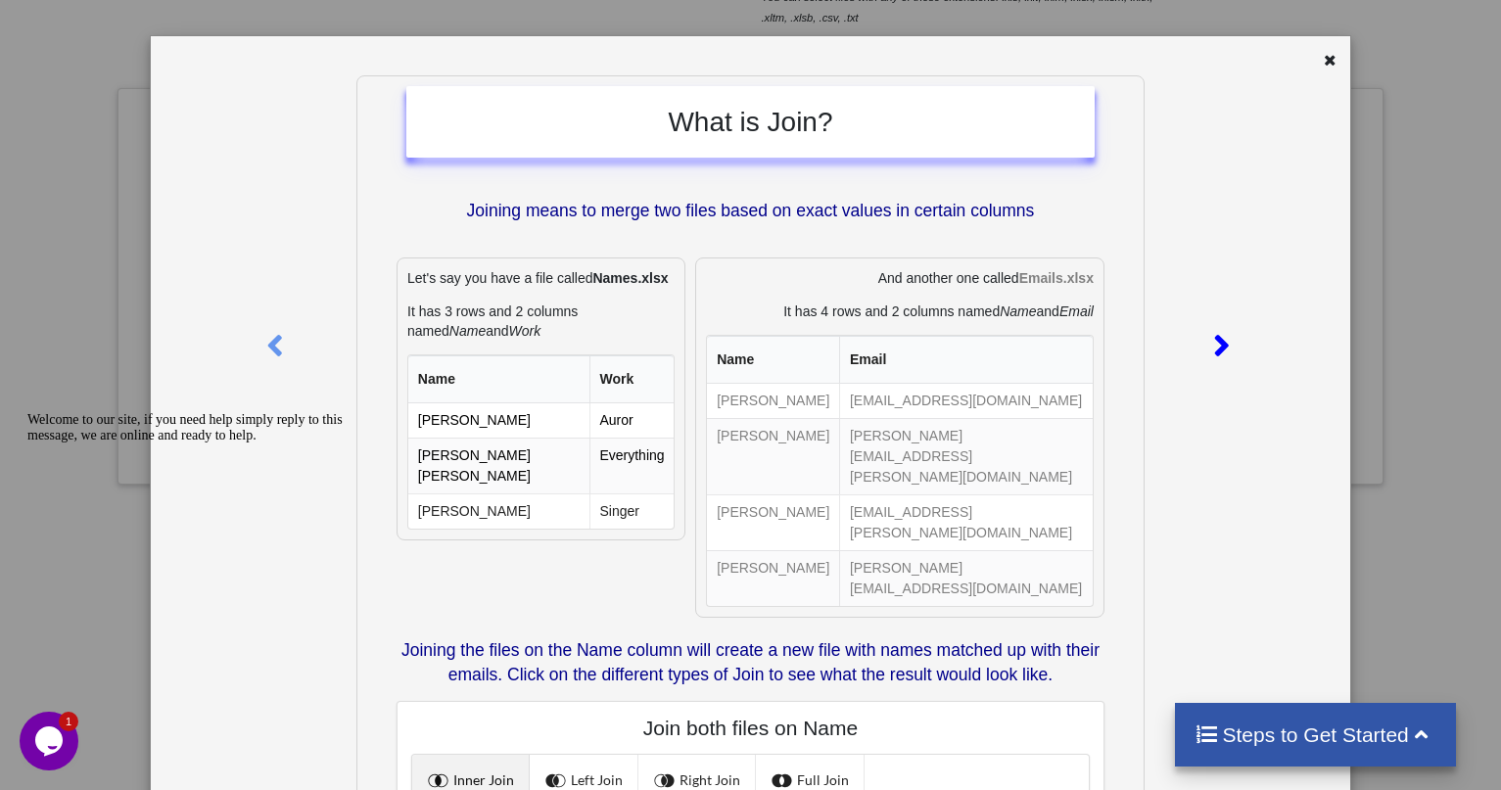
click at [1228, 348] on icon at bounding box center [1221, 337] width 40 height 34
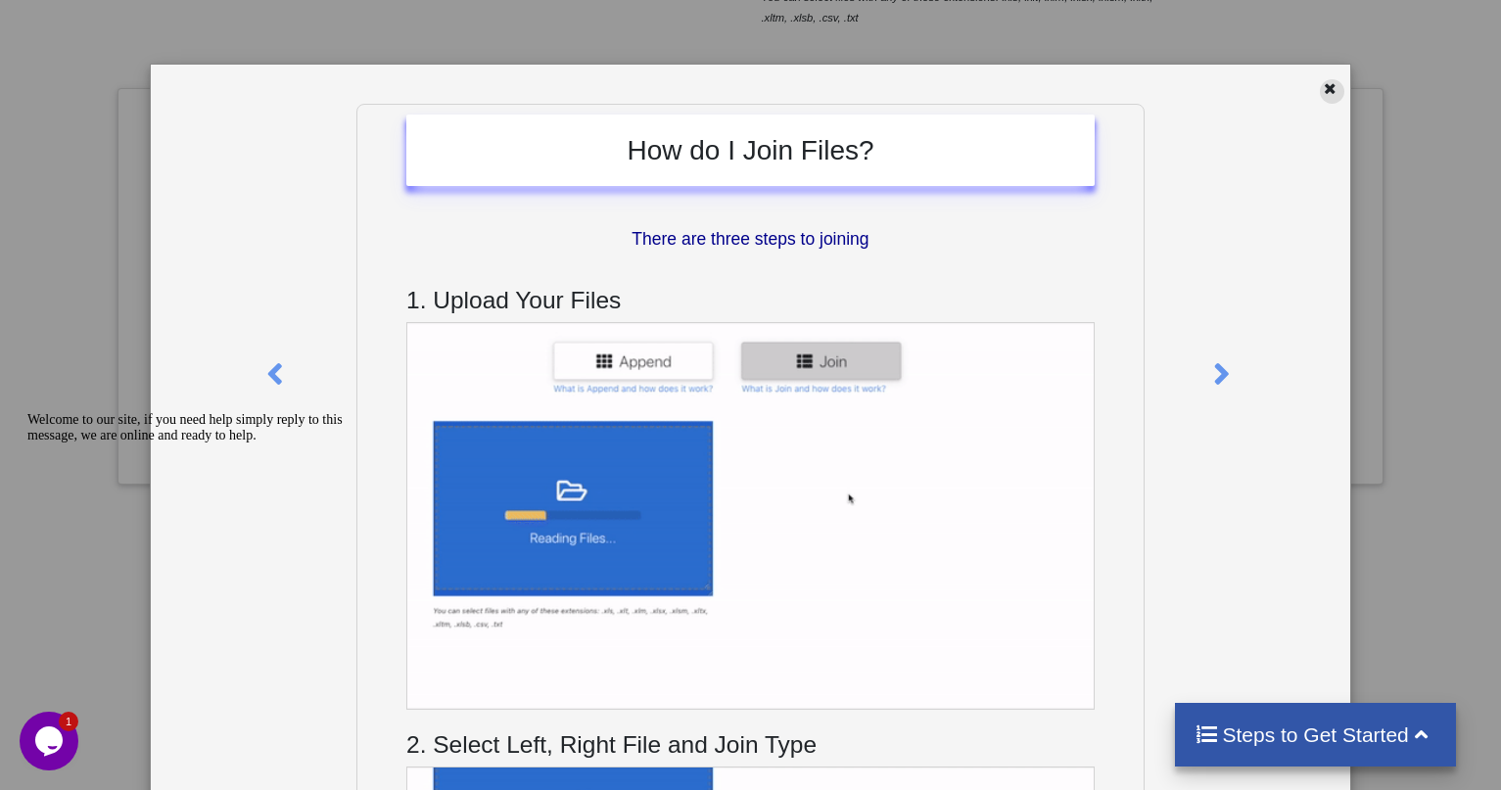
click at [1322, 84] on icon at bounding box center [1330, 86] width 17 height 14
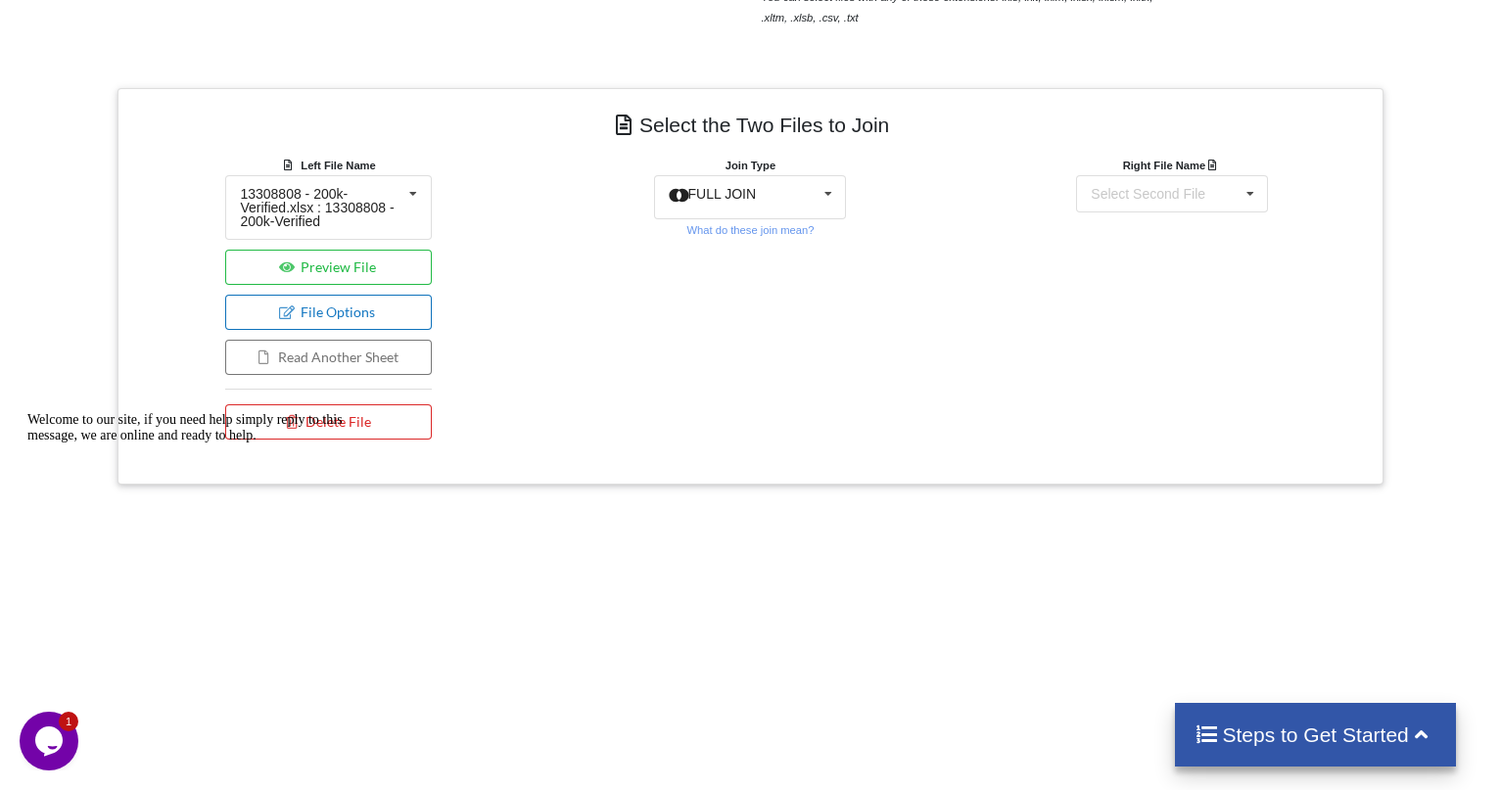
click at [374, 313] on button "File Options" at bounding box center [328, 312] width 206 height 35
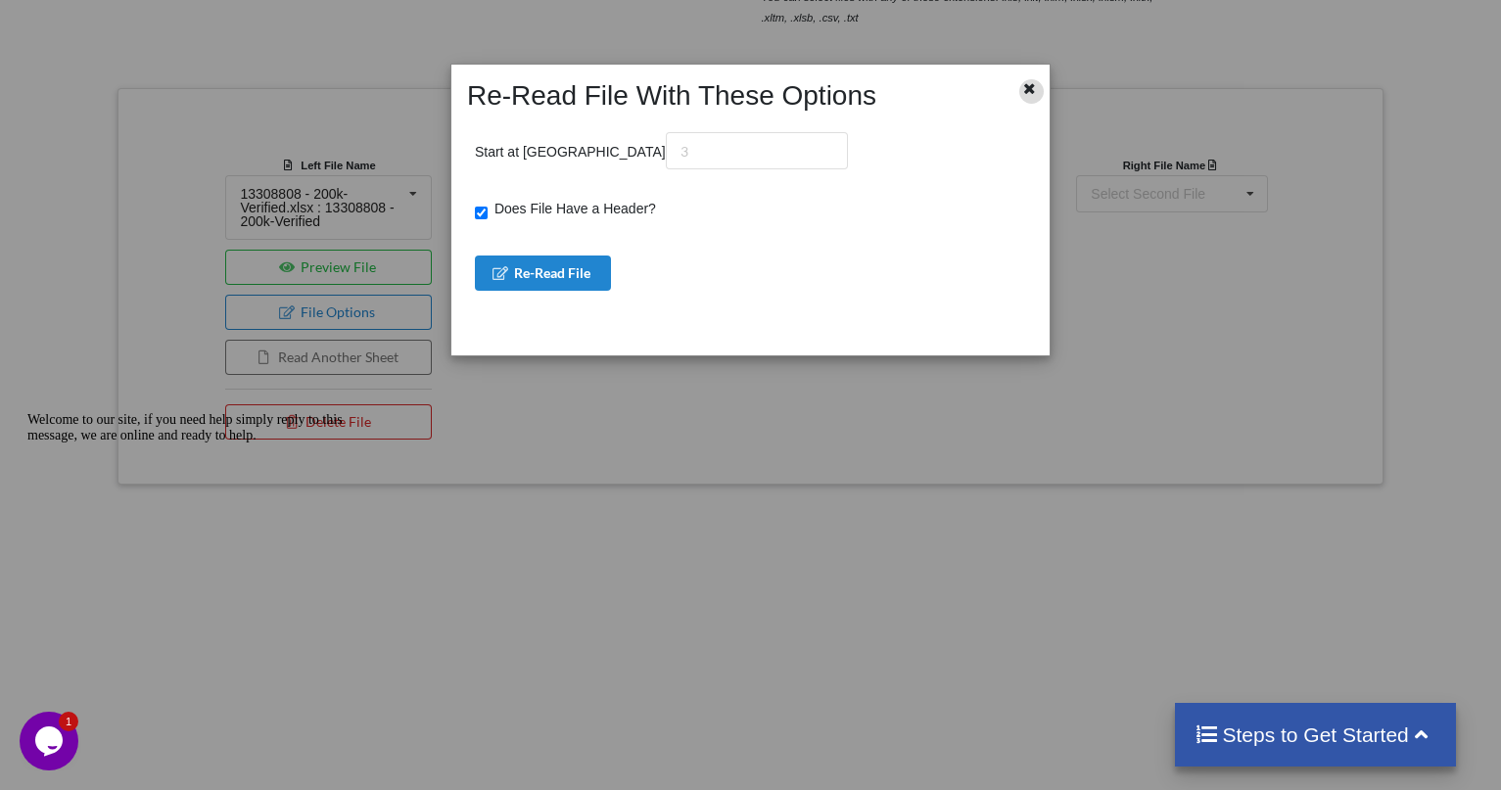
click at [1031, 89] on icon at bounding box center [1030, 86] width 17 height 14
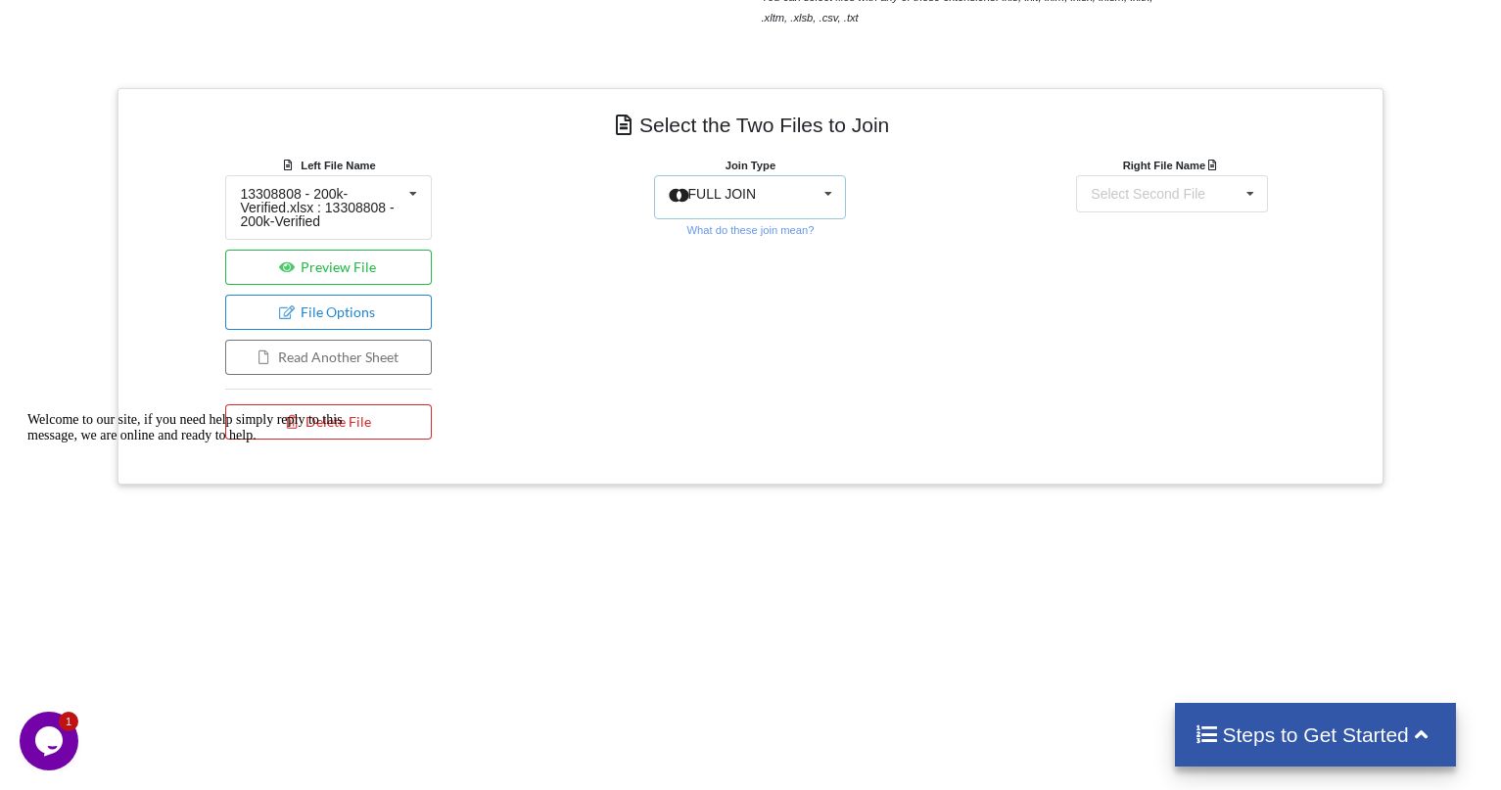
click at [836, 187] on icon at bounding box center [828, 194] width 29 height 36
drag, startPoint x: 1019, startPoint y: 234, endPoint x: 1165, endPoint y: 217, distance: 146.8
click at [1033, 234] on div "Right File Name Select Second File 13308803 - 200k-Verified.xlsx : 13308803 - 2…" at bounding box center [1172, 302] width 422 height 295
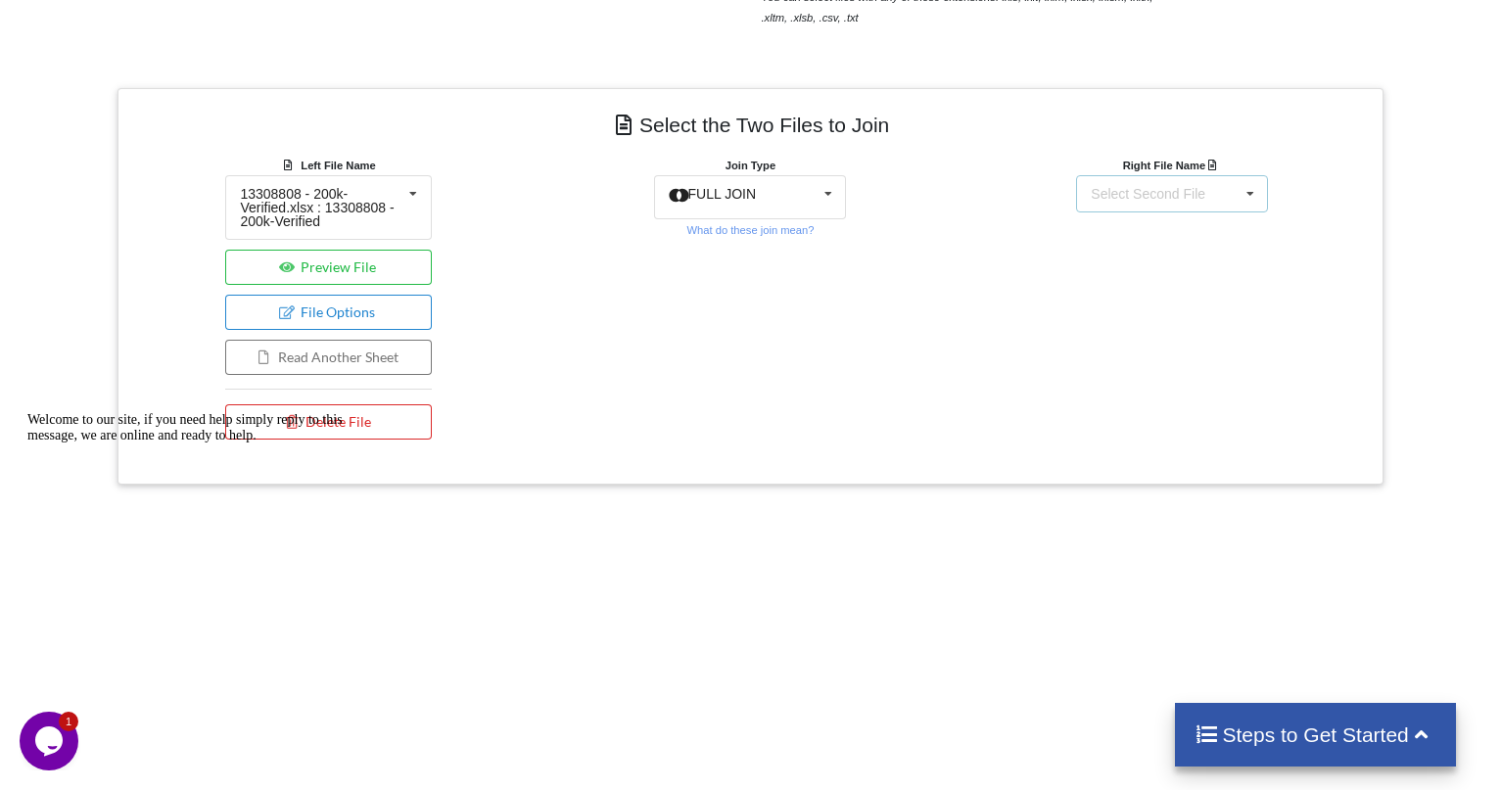
click at [1243, 201] on icon at bounding box center [1249, 194] width 29 height 36
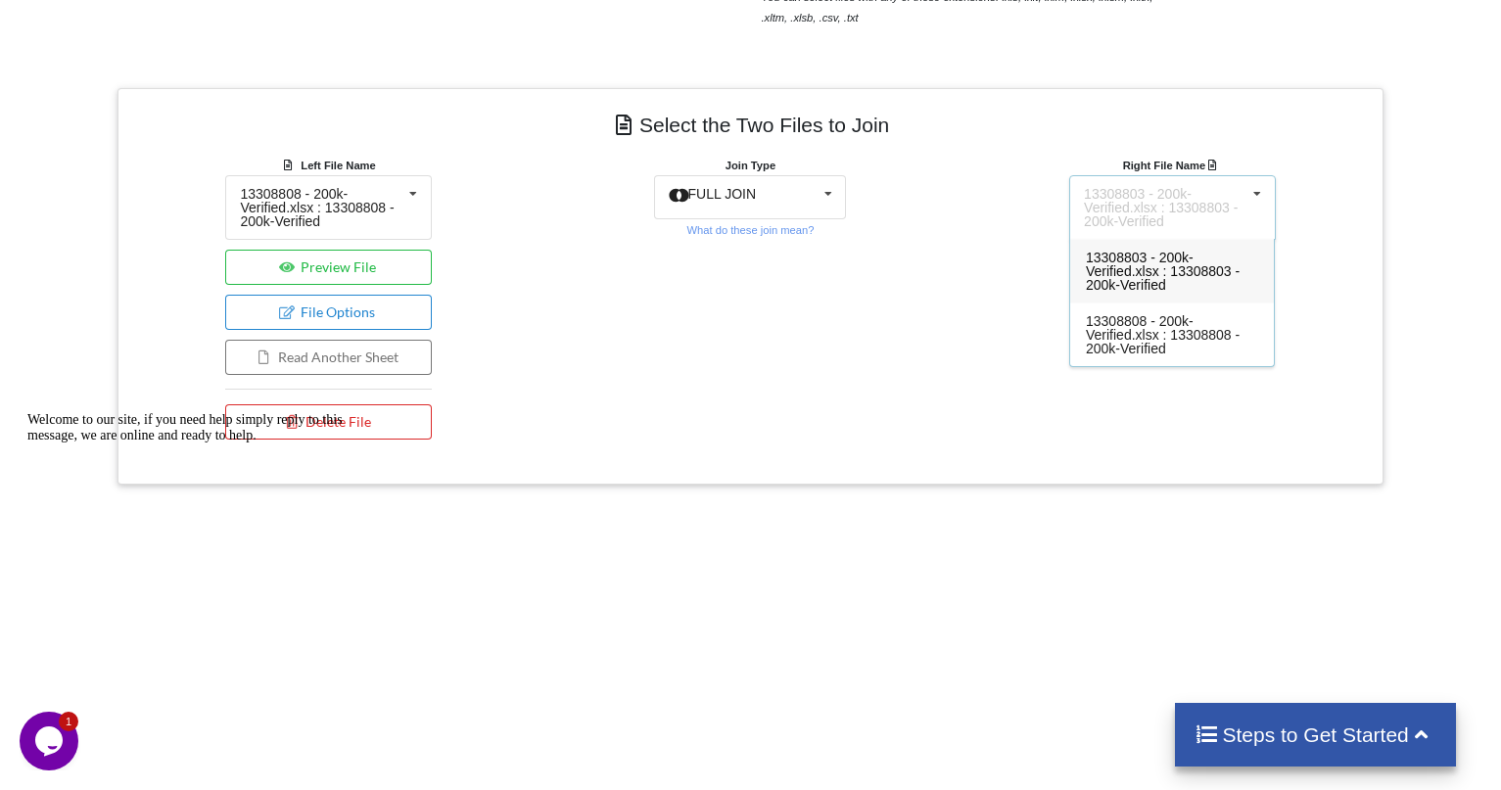
click at [1201, 264] on span "13308803 - 200k-Verified.xlsx : 13308803 - 200k-Verified" at bounding box center [1163, 271] width 154 height 43
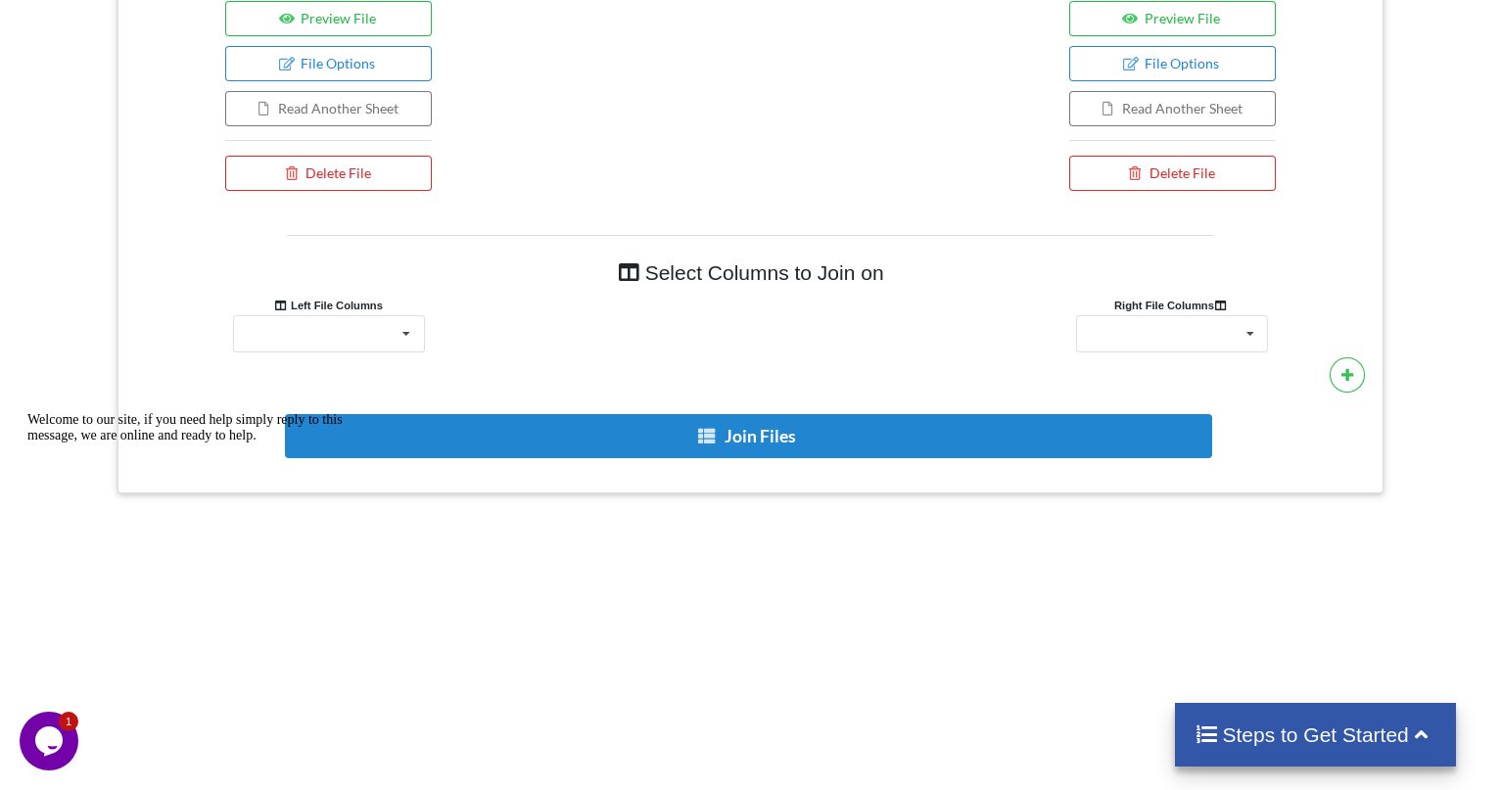
scroll to position [1037, 0]
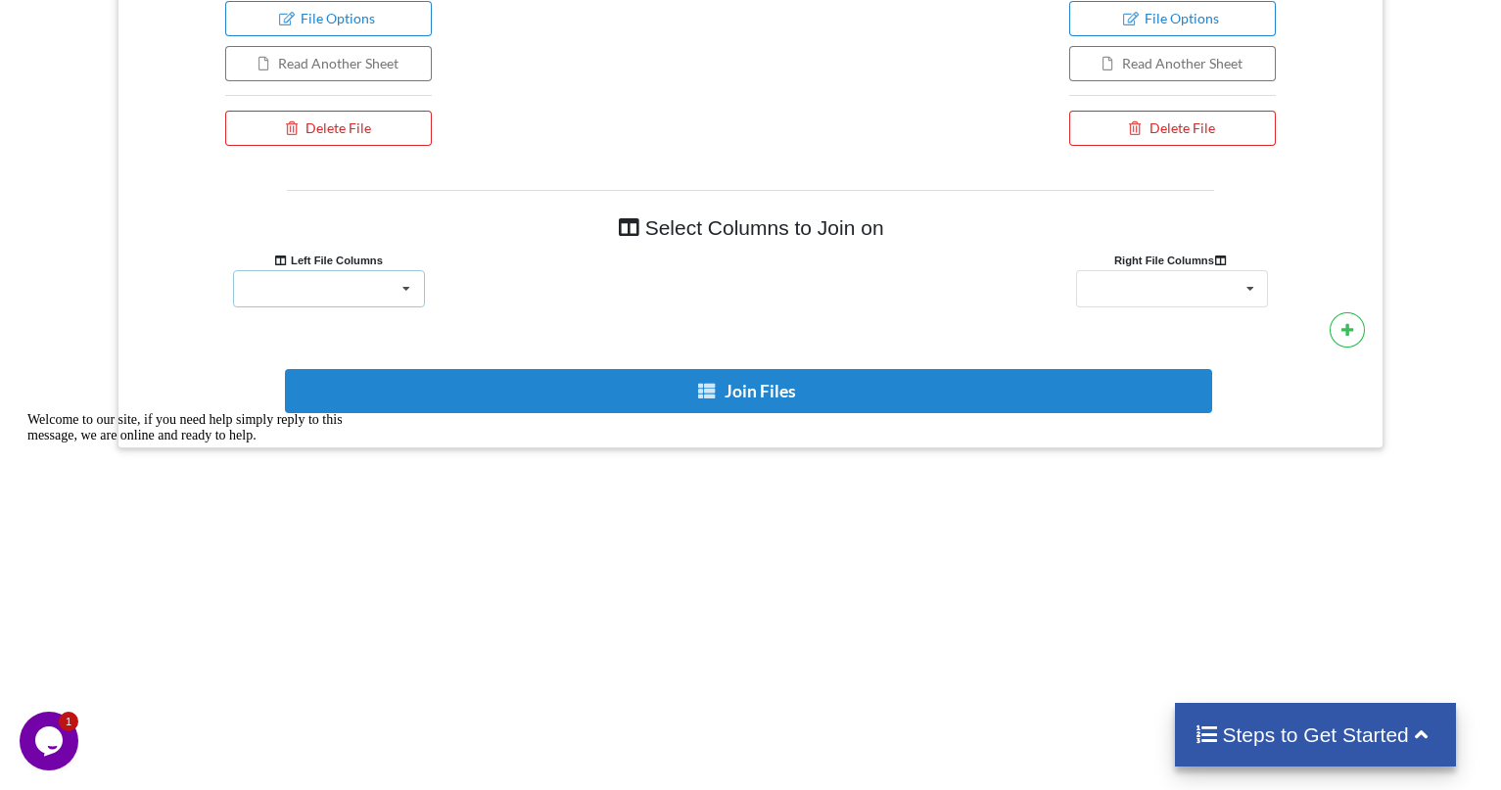
click at [396, 294] on icon at bounding box center [406, 289] width 29 height 36
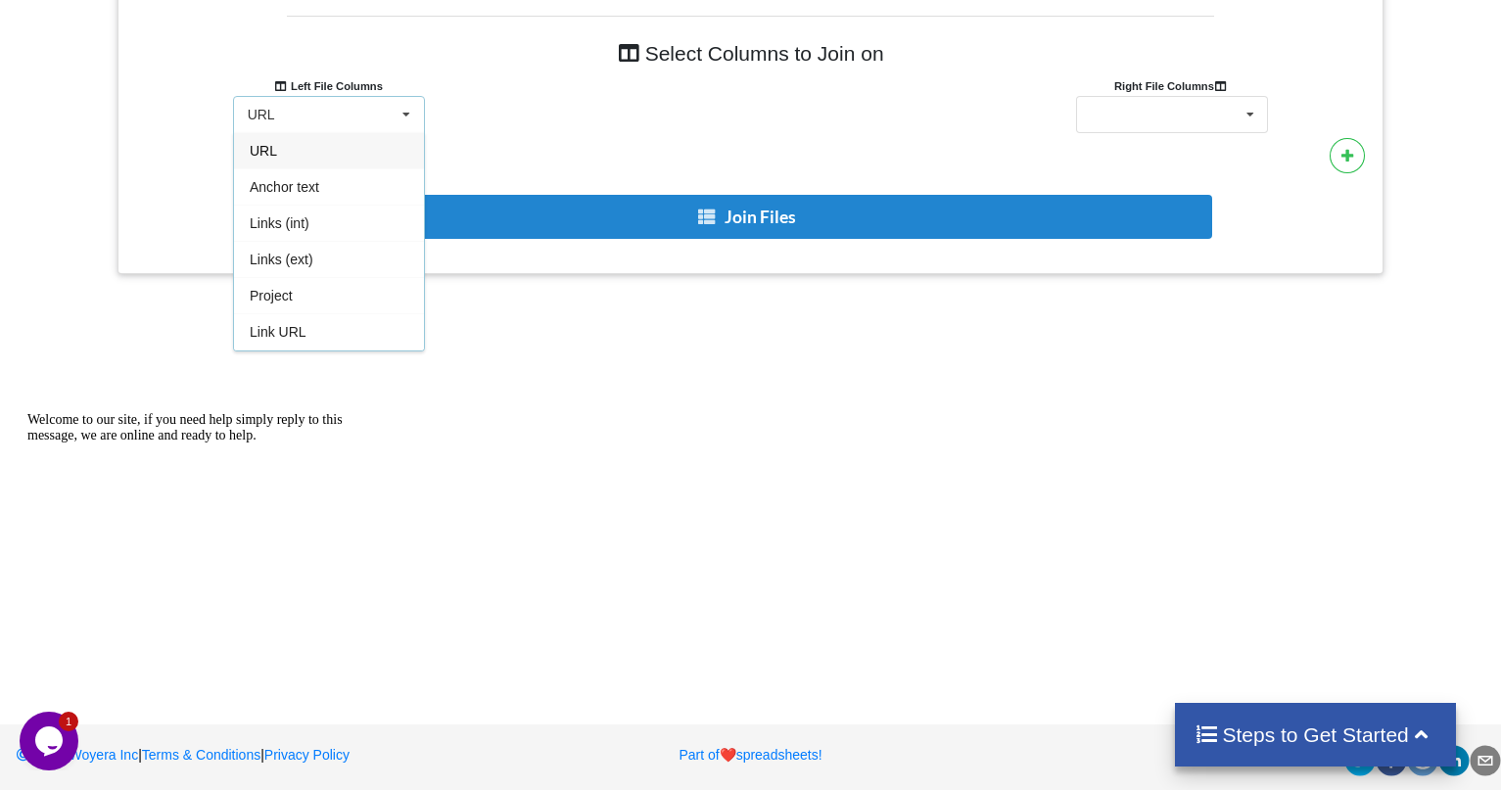
scroll to position [1119, 0]
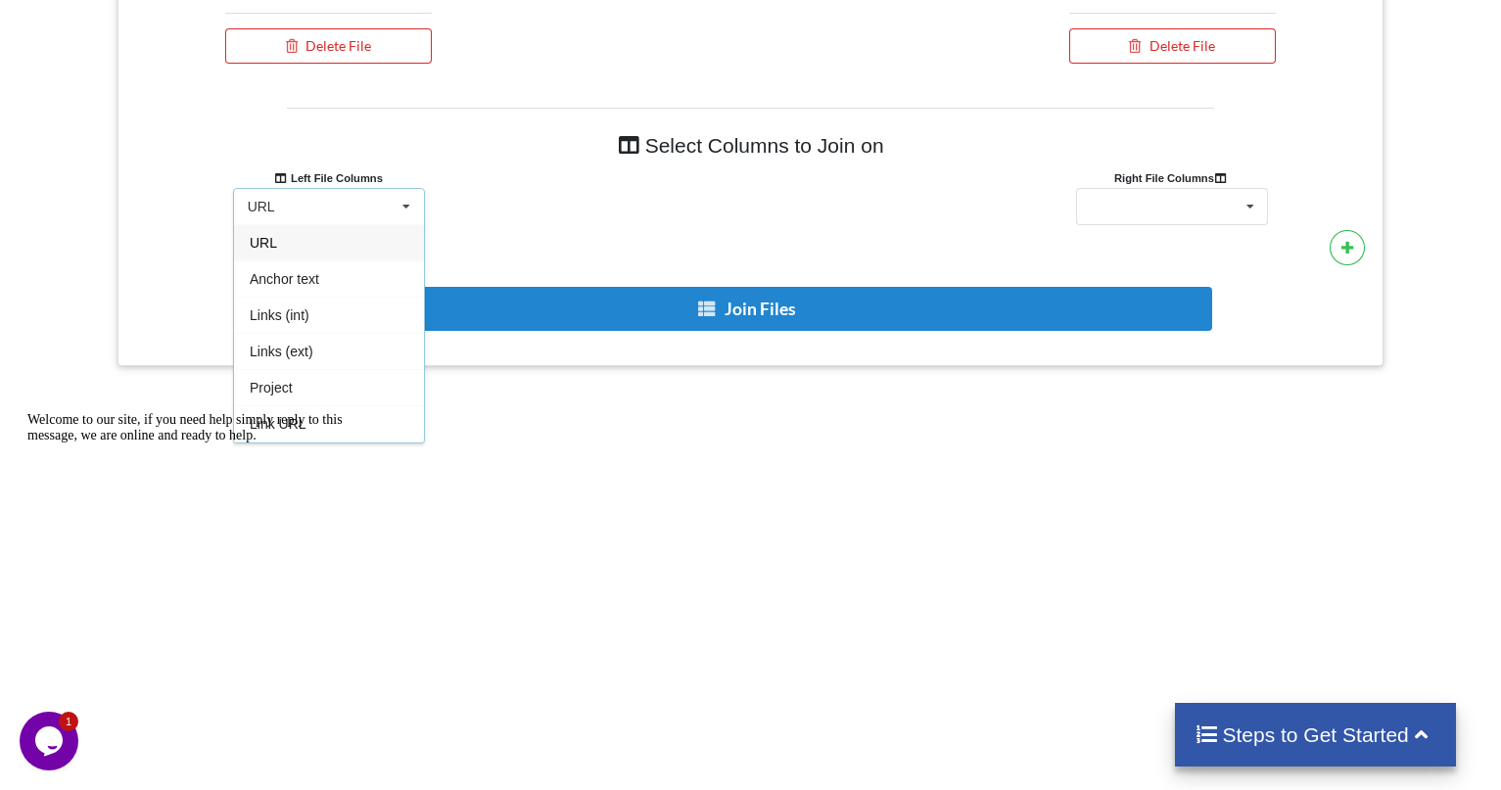
click at [359, 249] on div "URL" at bounding box center [329, 242] width 190 height 36
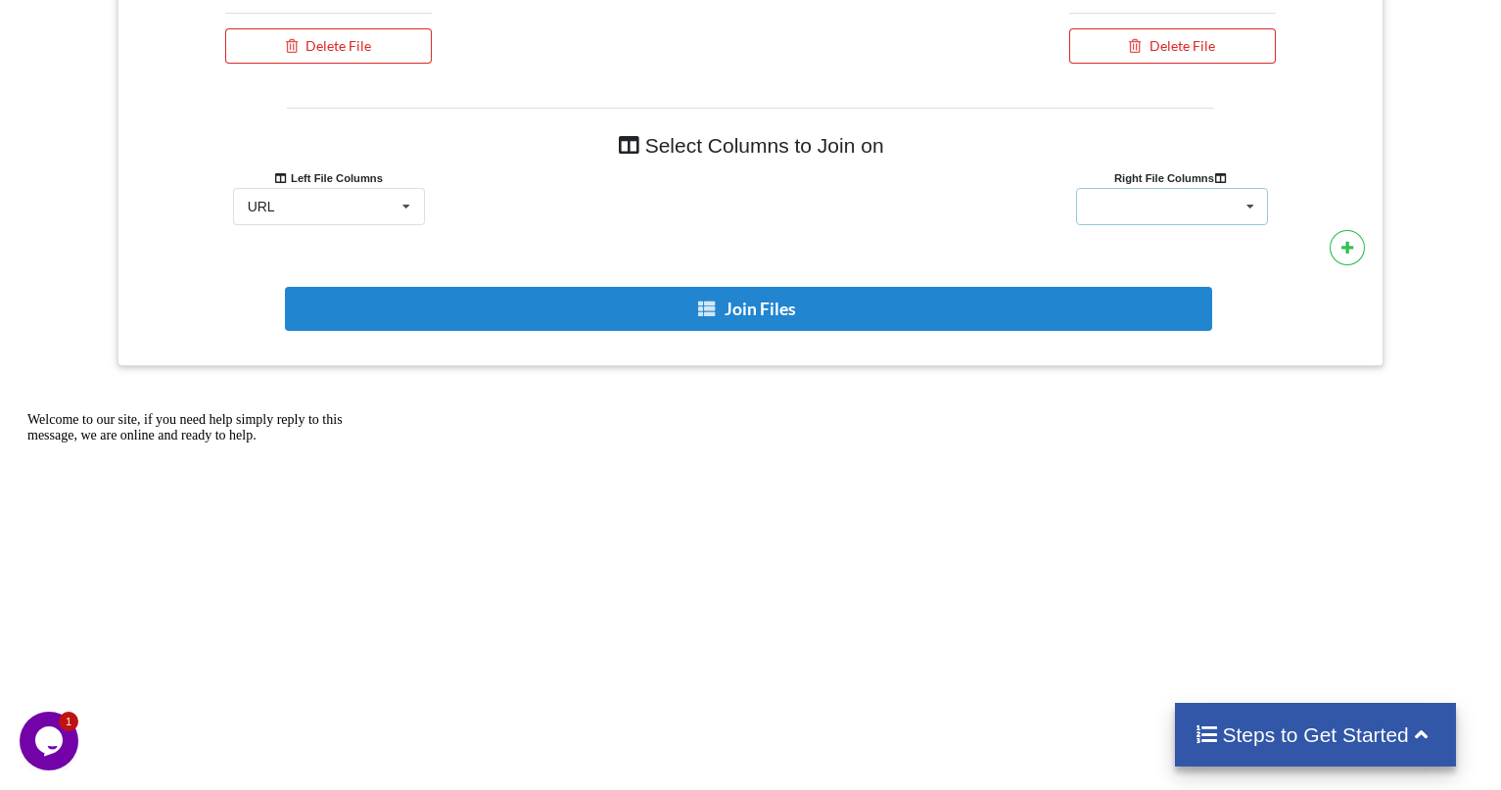
click at [1264, 203] on icon at bounding box center [1249, 207] width 29 height 36
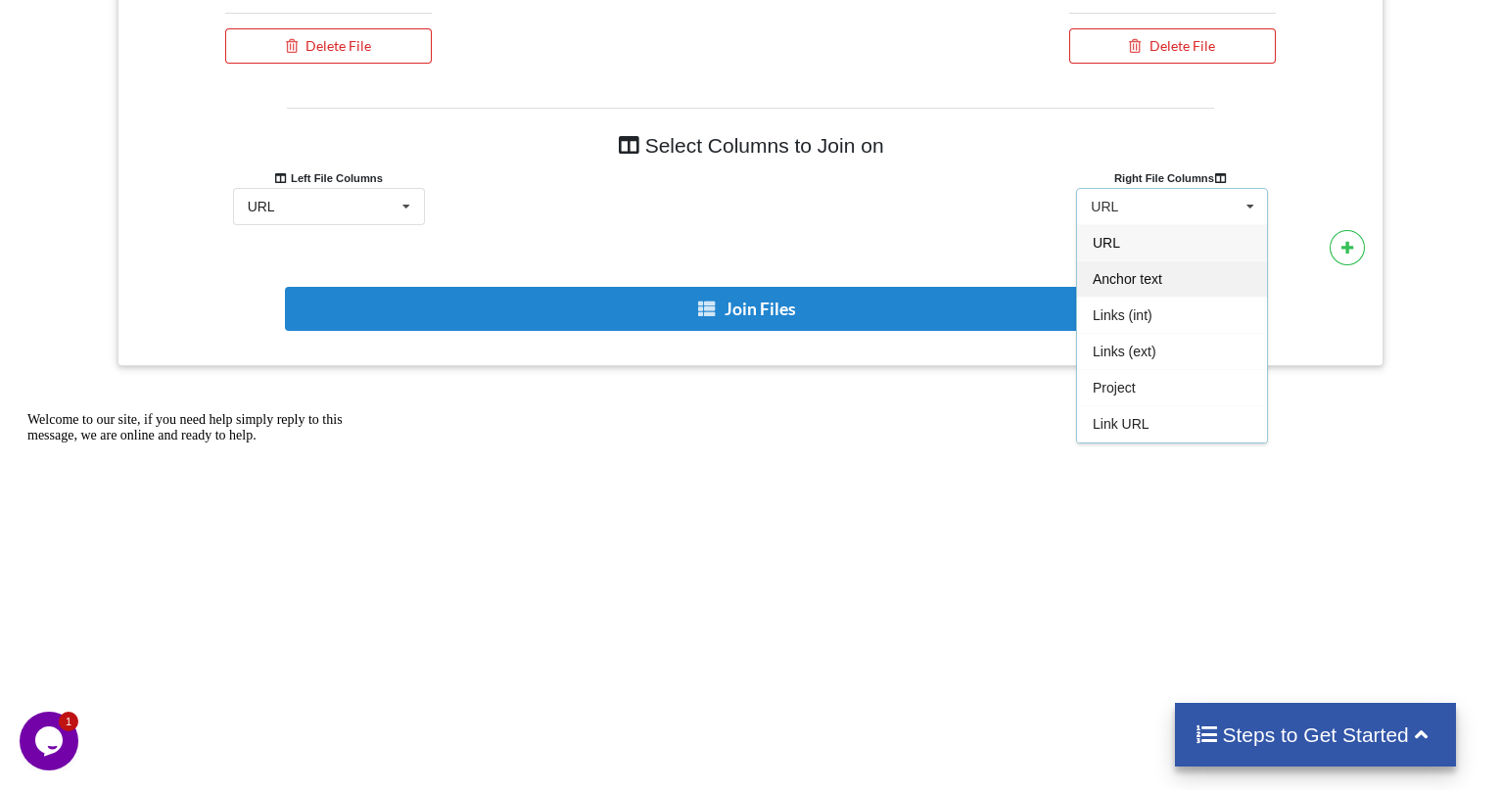
click at [1197, 277] on div "Anchor text" at bounding box center [1172, 278] width 190 height 36
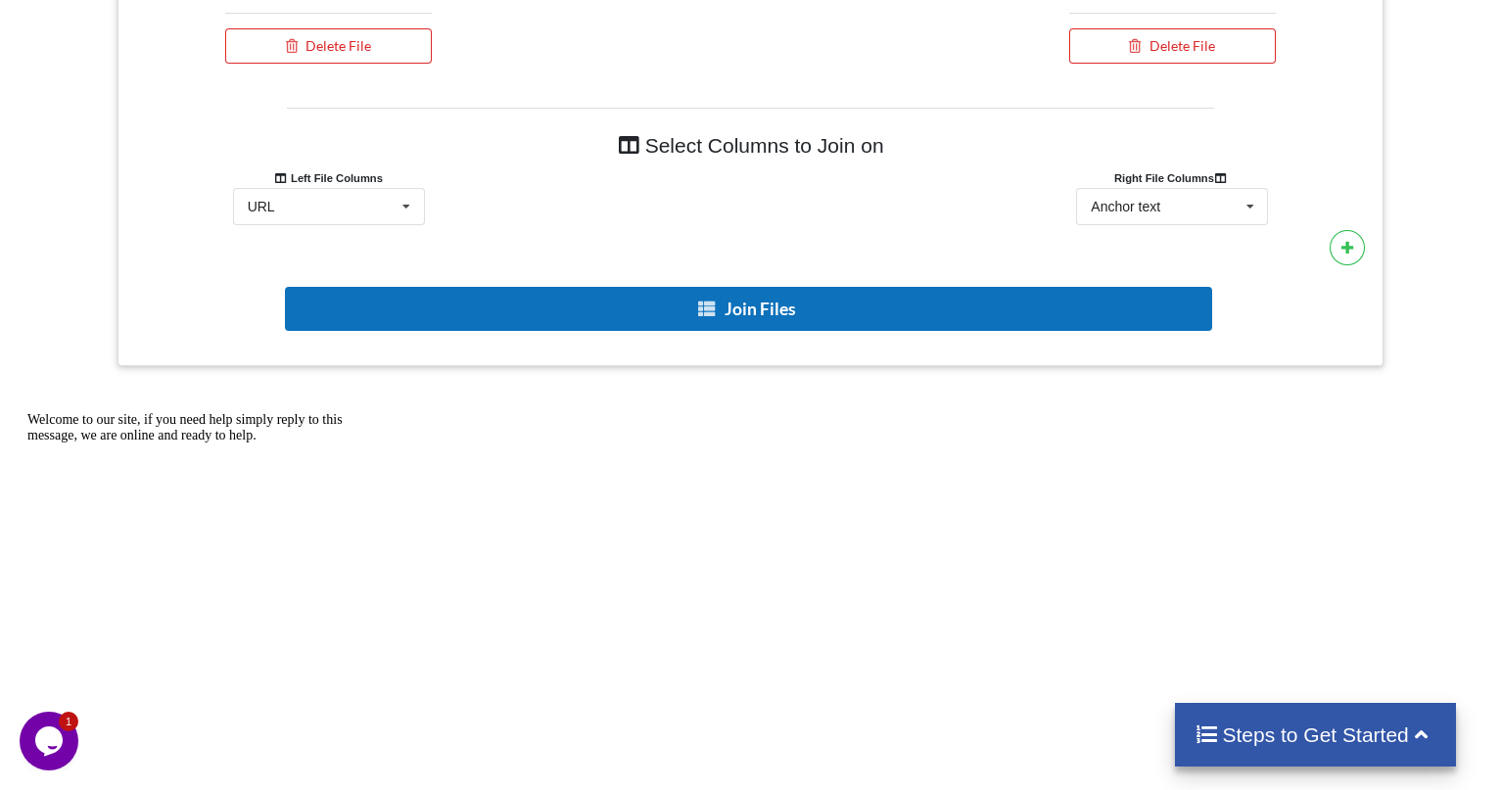
click at [785, 311] on button "Join Files" at bounding box center [748, 309] width 927 height 44
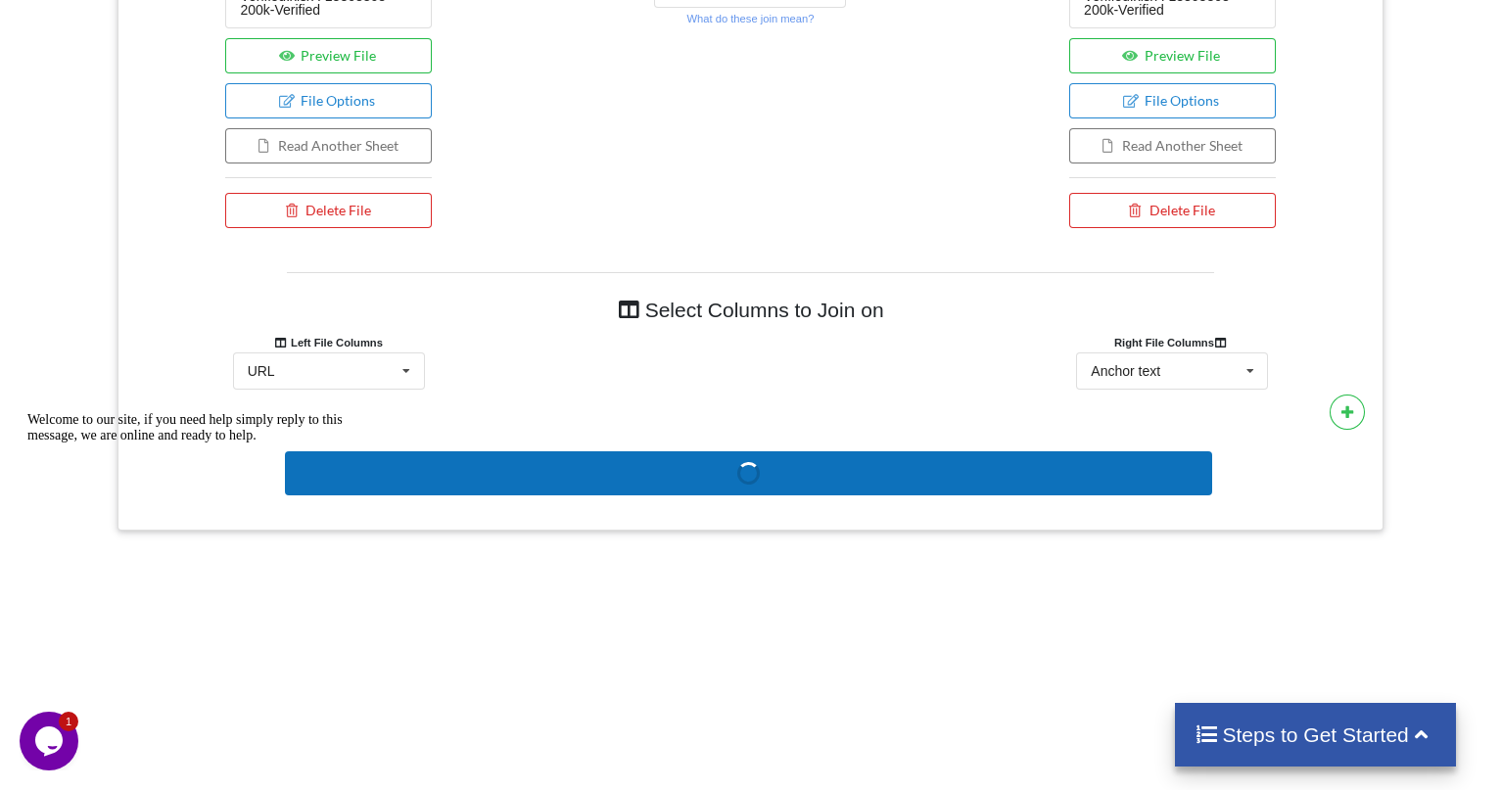
scroll to position [923, 0]
